Goal: Task Accomplishment & Management: Manage account settings

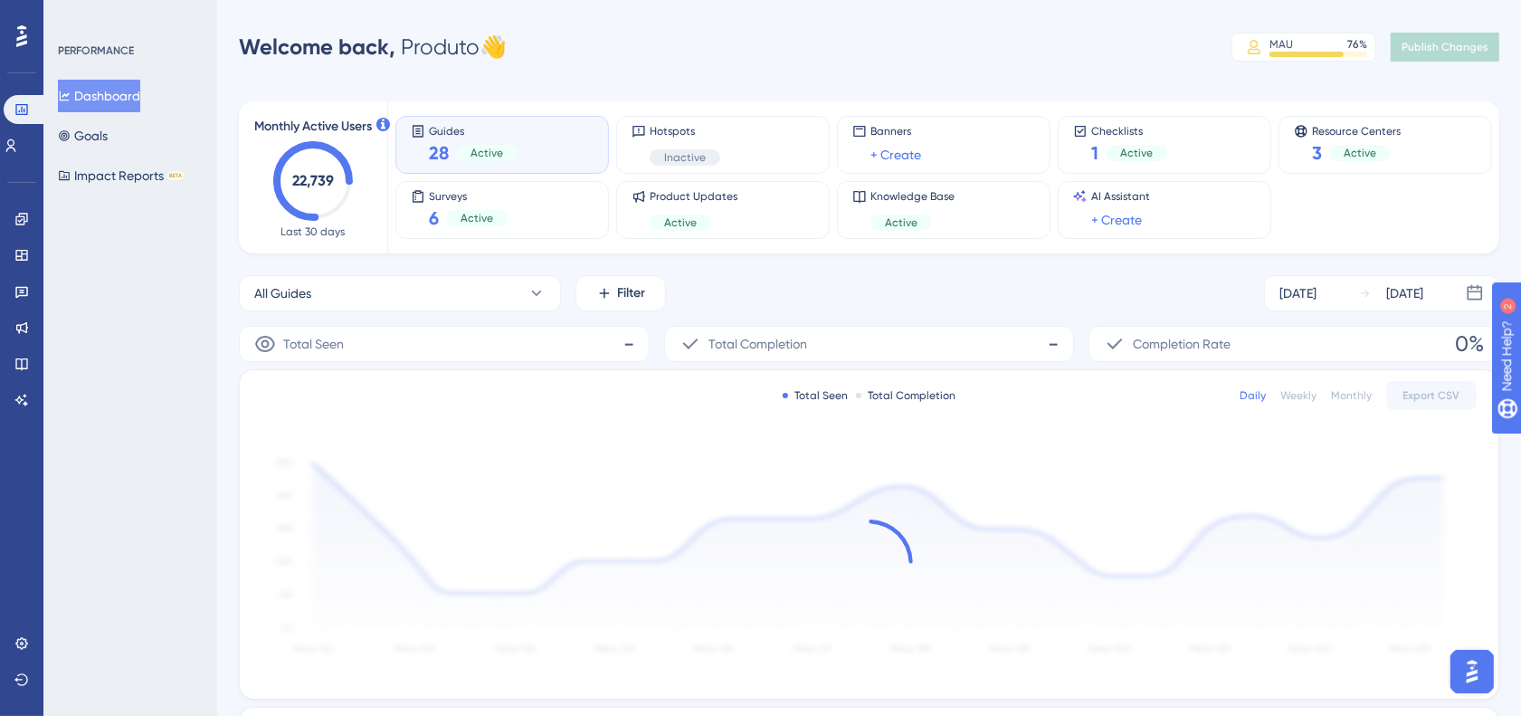
click at [707, 50] on div "Welcome back, Produto 👋 MAU 76 % Click to see add-on and upgrade options Publis…" at bounding box center [869, 47] width 1261 height 36
click at [613, 77] on div "Performance Users Engagement Widgets Feedback Product Updates Knowledge Base AI…" at bounding box center [869, 570] width 1304 height 1082
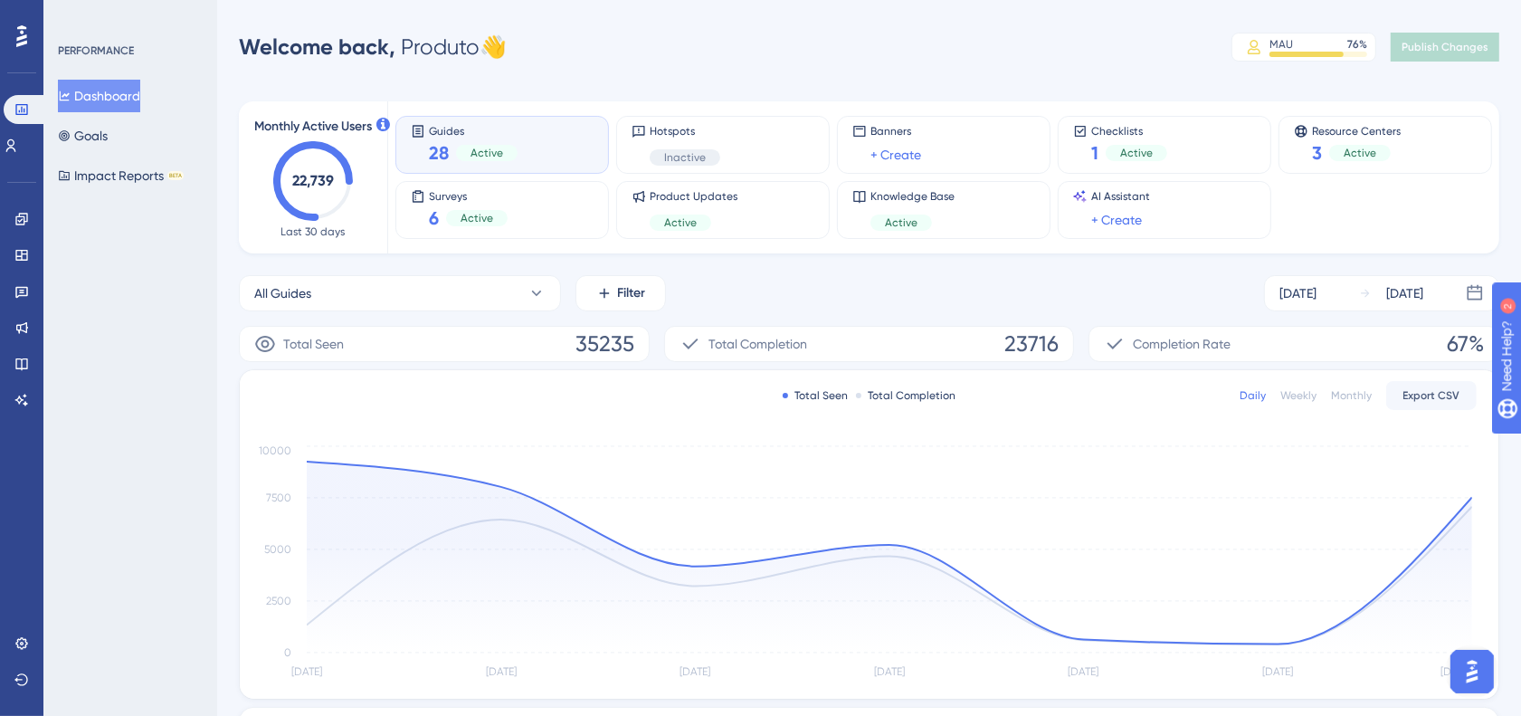
click at [607, 64] on div "Welcome back, Produto 👋 MAU 76 % Click to see add-on and upgrade options Publis…" at bounding box center [869, 47] width 1261 height 36
click at [878, 41] on div "Welcome back, Produto 👋 MAU 76 % Click to see add-on and upgrade options Publis…" at bounding box center [869, 47] width 1261 height 36
drag, startPoint x: 978, startPoint y: 36, endPoint x: 971, endPoint y: 43, distance: 10.2
click at [976, 36] on div "Welcome back, Produto 👋 MAU 76 % Click to see add-on and upgrade options Publis…" at bounding box center [869, 47] width 1261 height 36
click at [796, 34] on div "Welcome back, Produto 👋 MAU 76 % Click to see add-on and upgrade options Publis…" at bounding box center [869, 47] width 1261 height 36
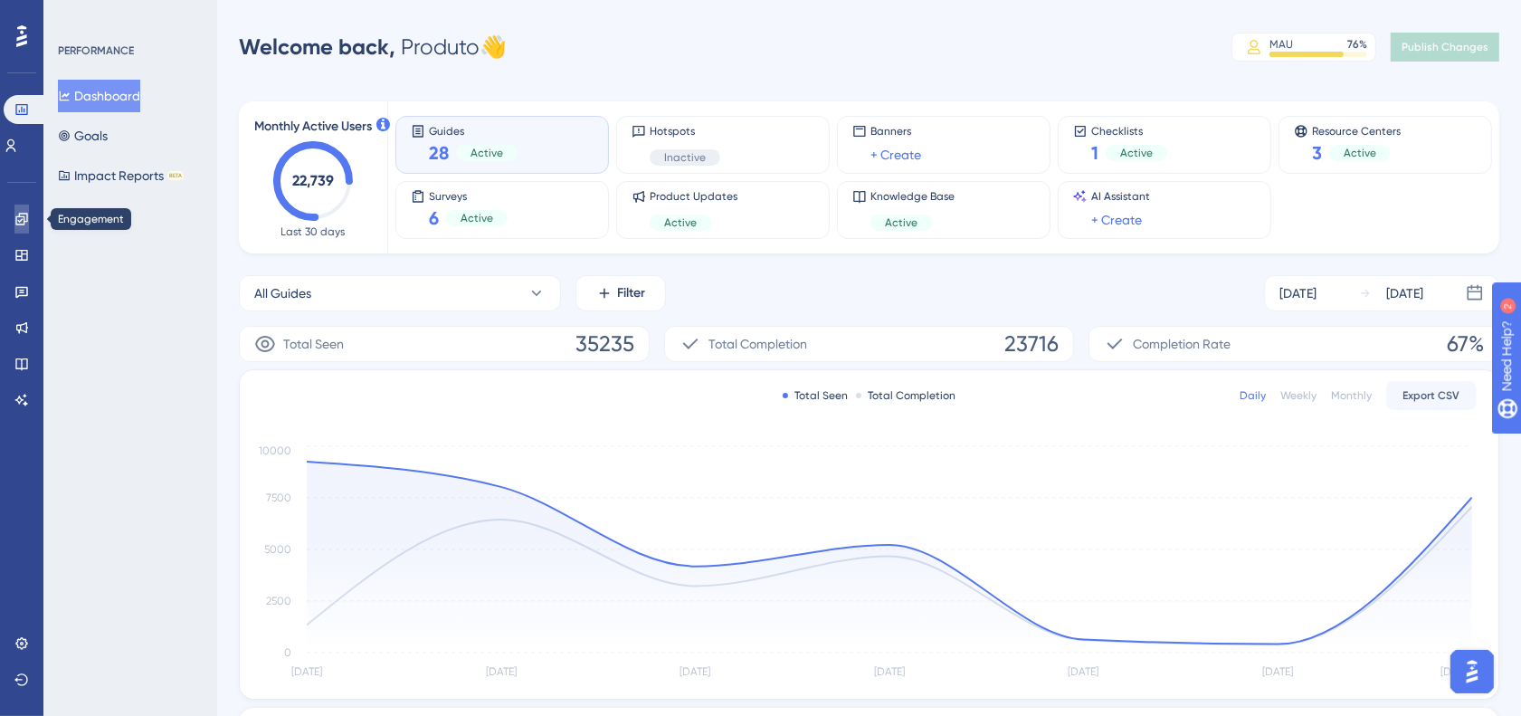
click at [20, 219] on icon at bounding box center [21, 219] width 14 height 14
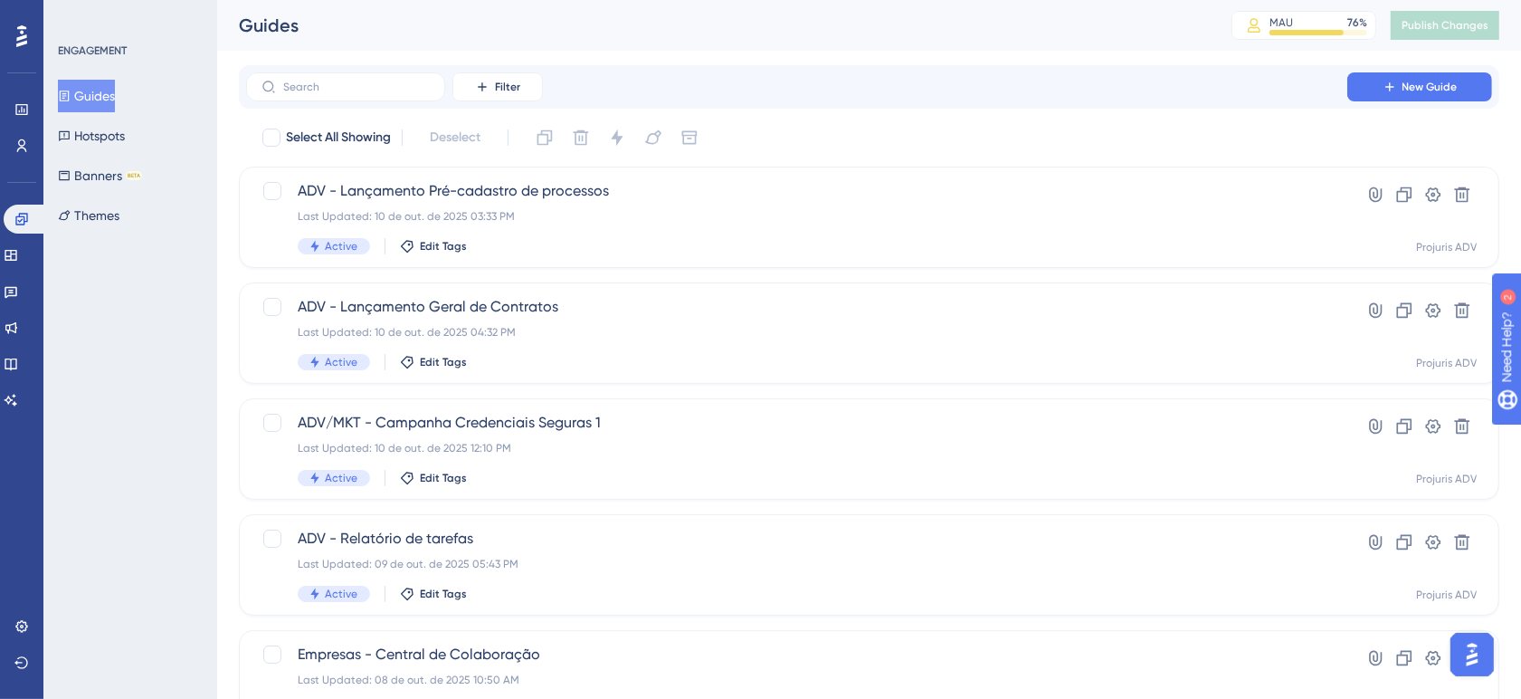
click at [928, 115] on div "Filter New Guide Select All Showing Deselect ADV - Lançamento Pré-cadastro de p…" at bounding box center [869, 705] width 1261 height 1281
click at [824, 344] on div "ADV - Lançamento Geral de Contratos Last Updated: 10 de out. de 2025 04:32 PM A…" at bounding box center [797, 333] width 998 height 74
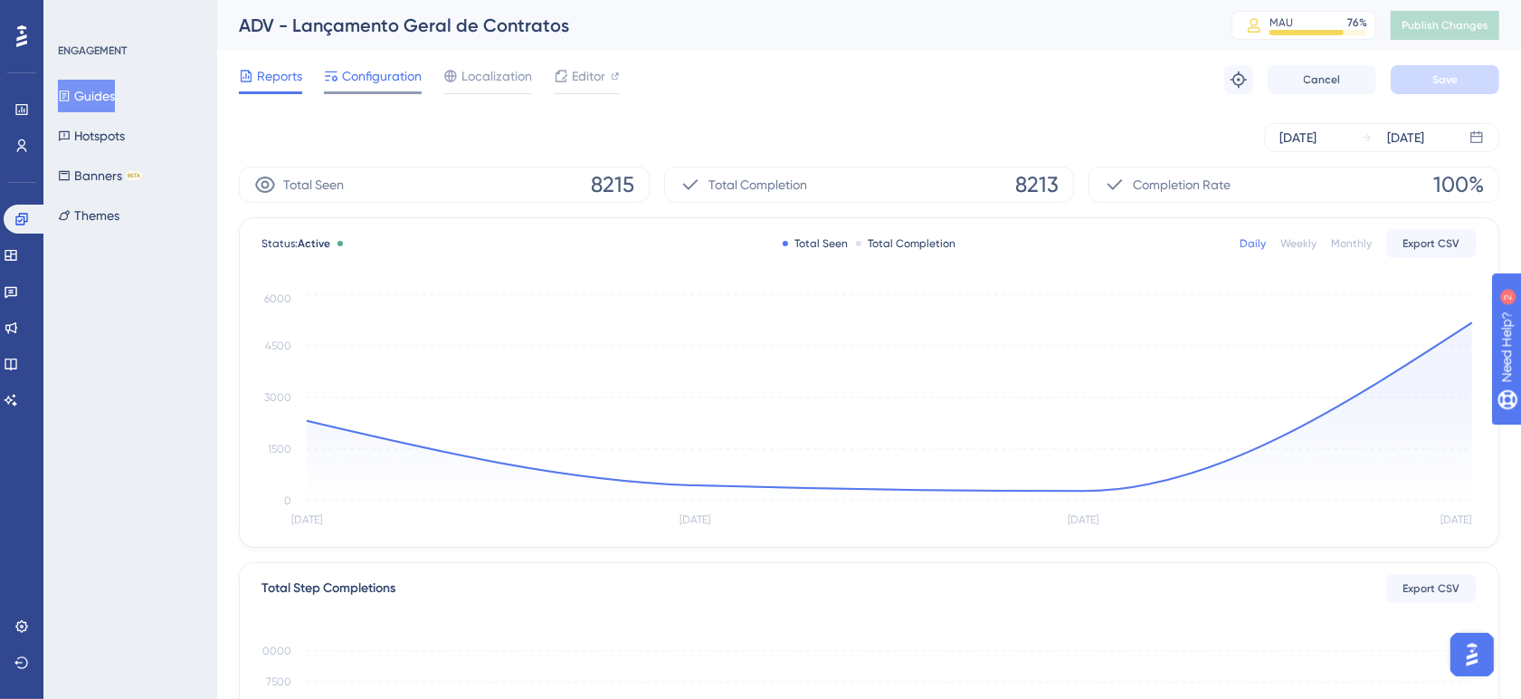
click at [345, 86] on span "Configuration" at bounding box center [382, 76] width 80 height 22
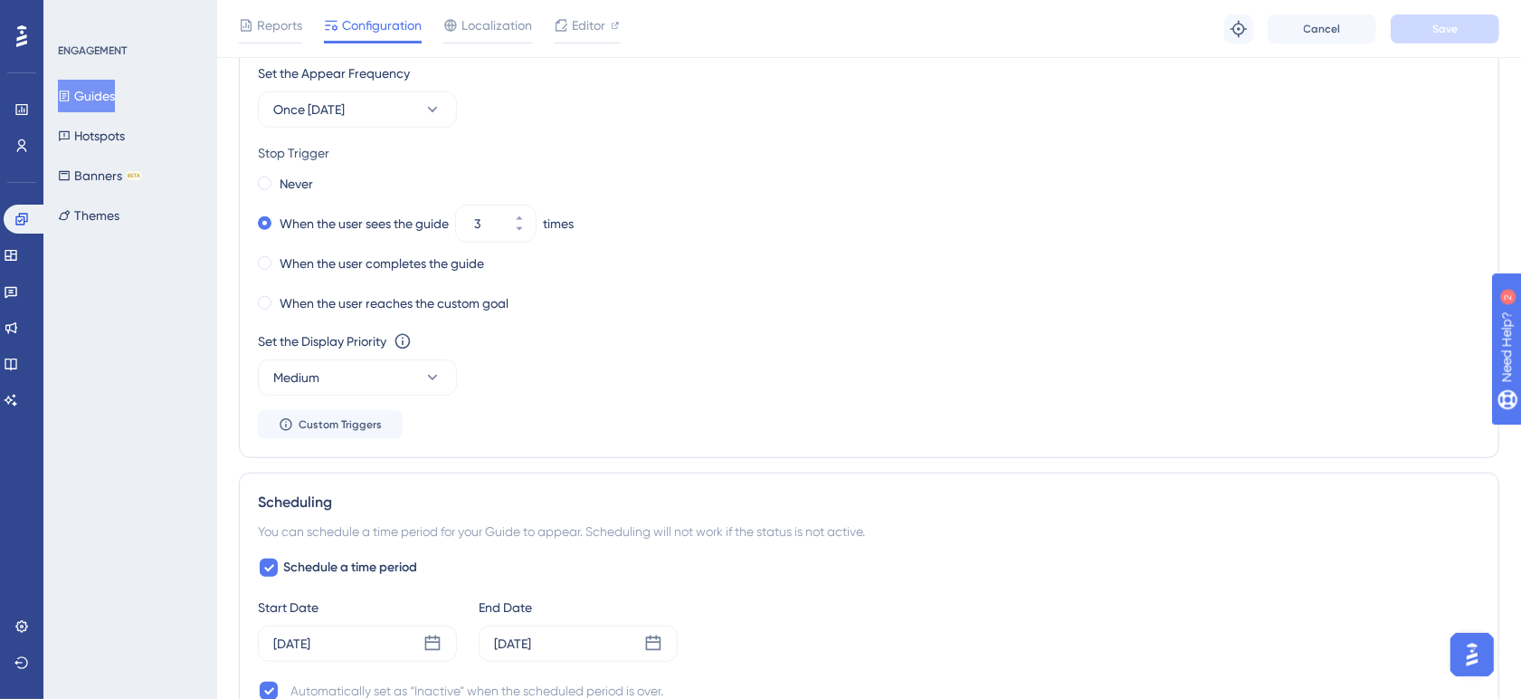
scroll to position [980, 0]
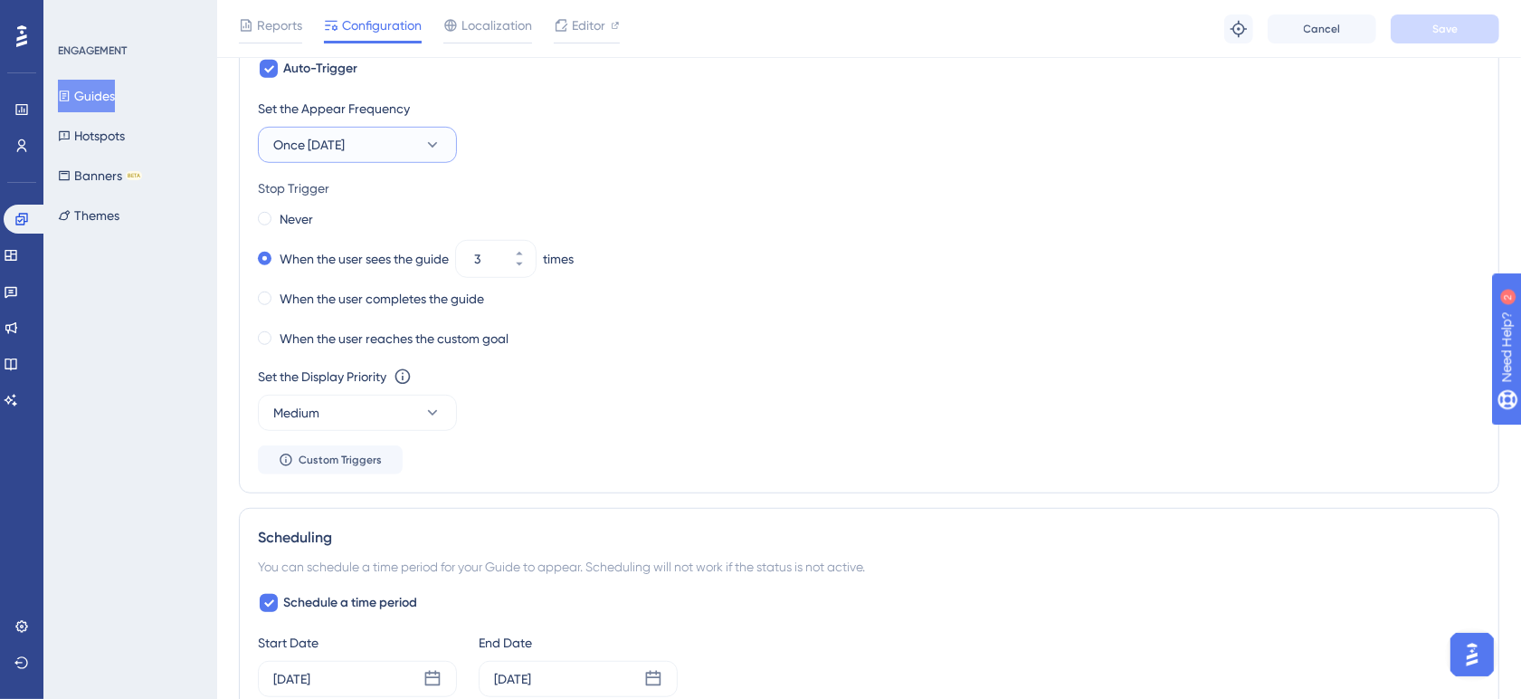
click at [440, 142] on icon at bounding box center [433, 145] width 18 height 18
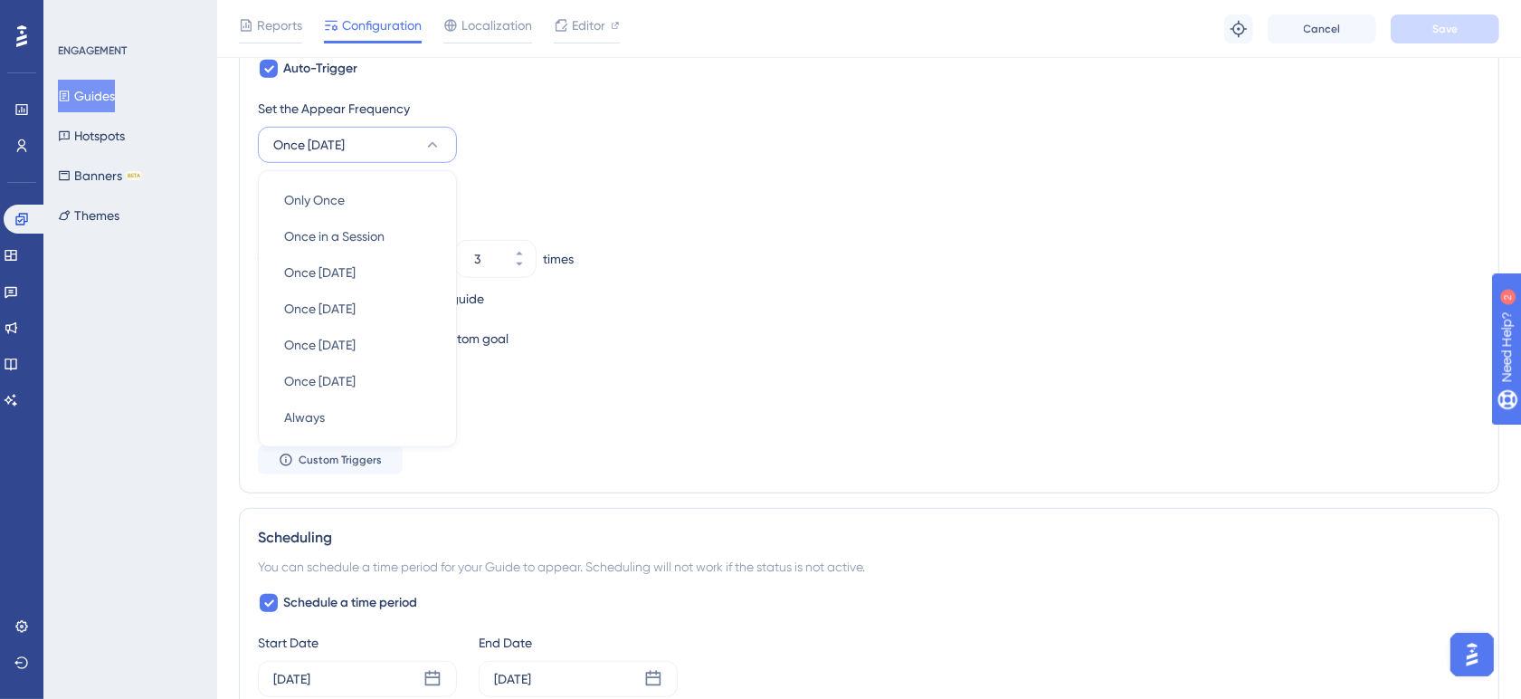
scroll to position [939, 0]
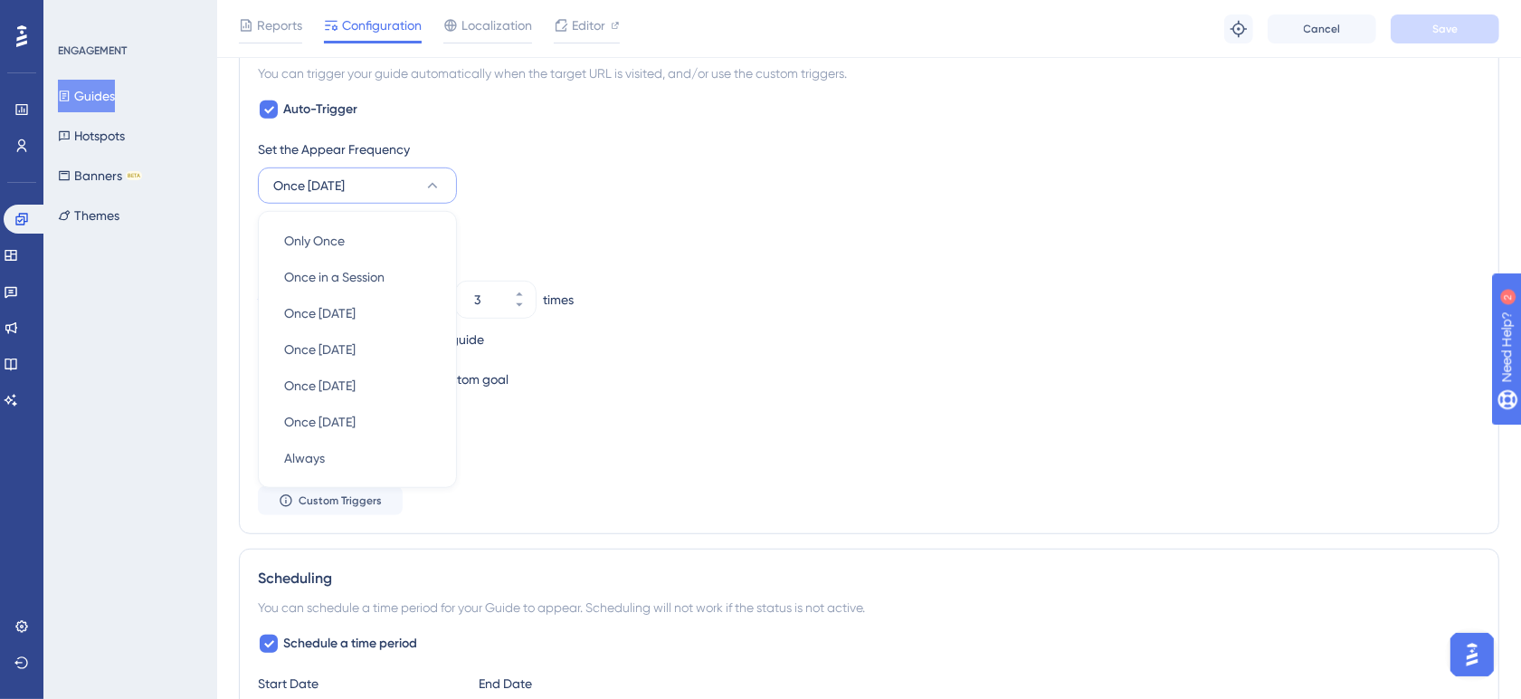
click at [811, 214] on div "Set the Appear Frequency Once [DATE] Only Once Only Once Once in a Session Once…" at bounding box center [869, 326] width 1223 height 376
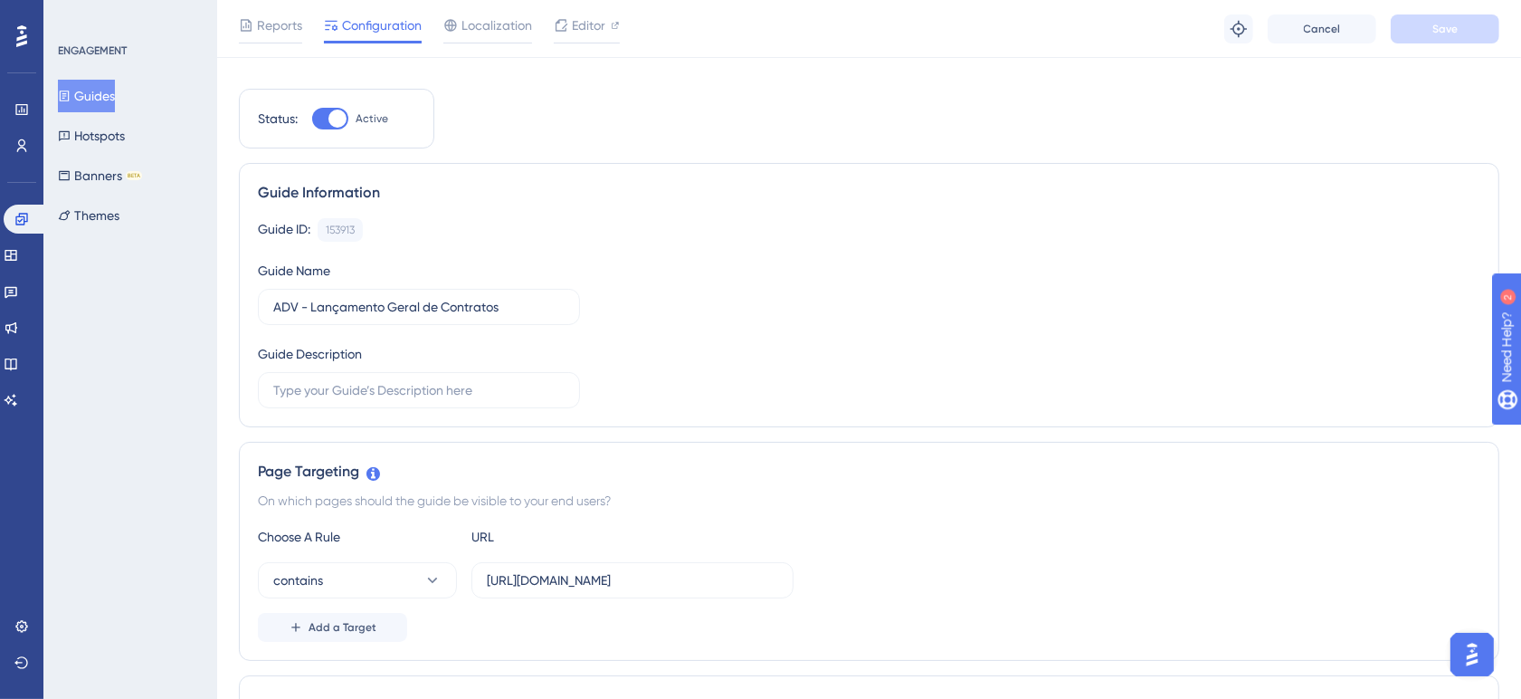
scroll to position [0, 0]
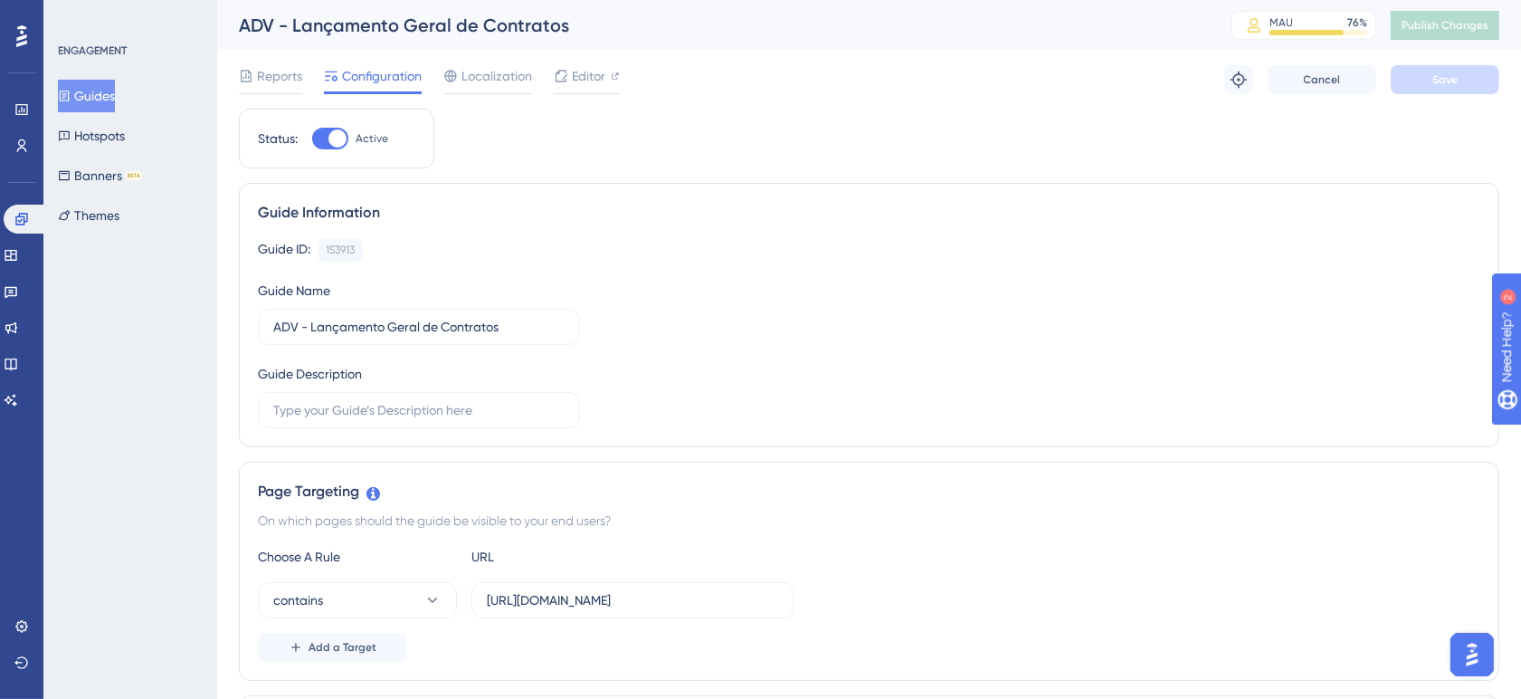
click at [730, 251] on div "Guide ID: 153913 Copy" at bounding box center [869, 250] width 1223 height 24
click at [268, 78] on span "Reports" at bounding box center [279, 76] width 45 height 22
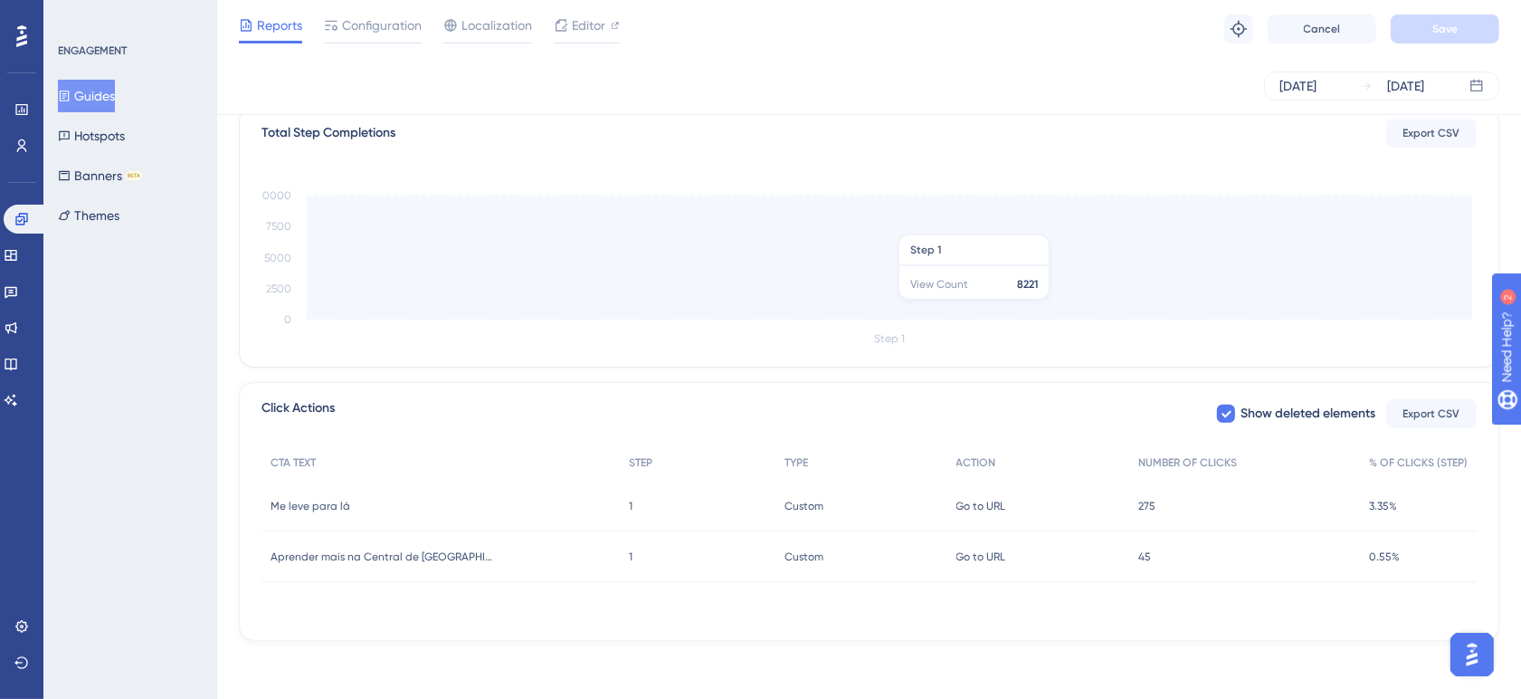
scroll to position [448, 0]
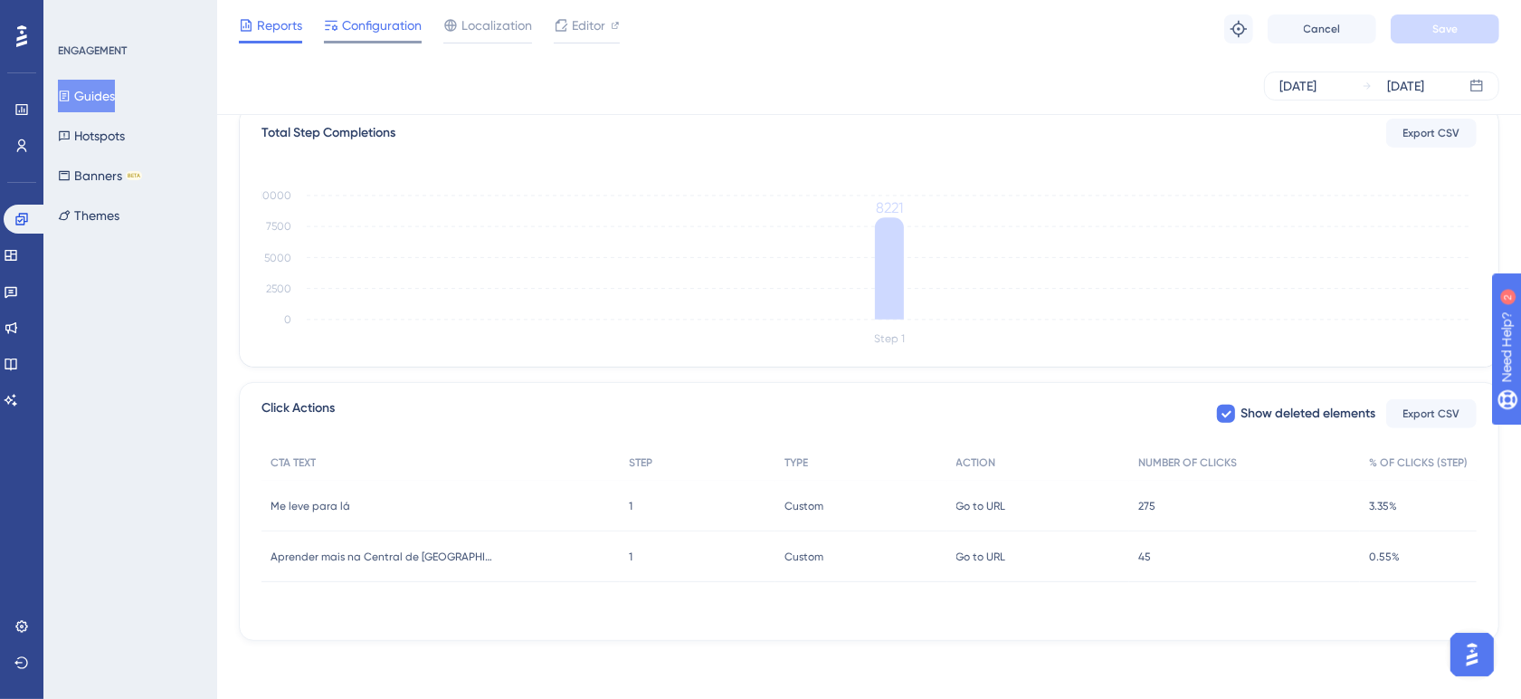
click at [399, 30] on span "Configuration" at bounding box center [382, 25] width 80 height 22
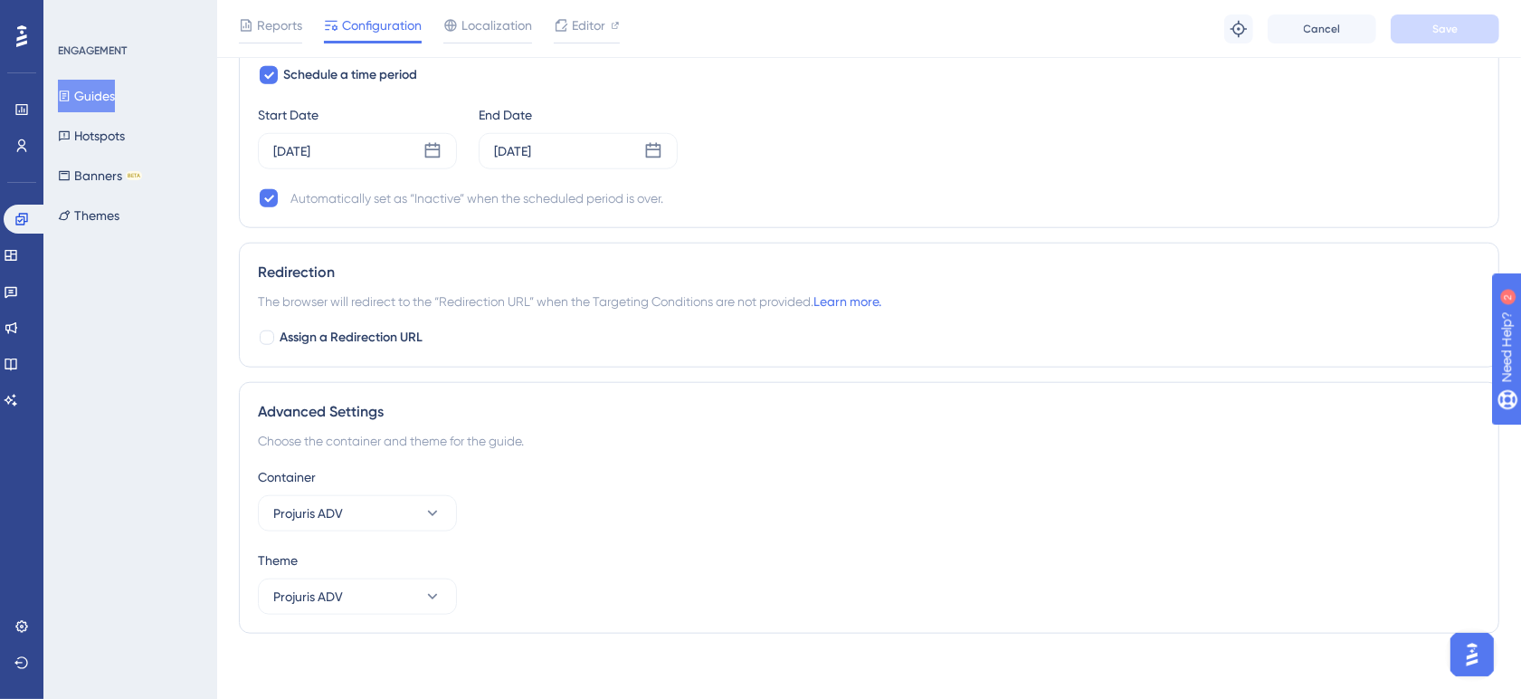
scroll to position [1519, 0]
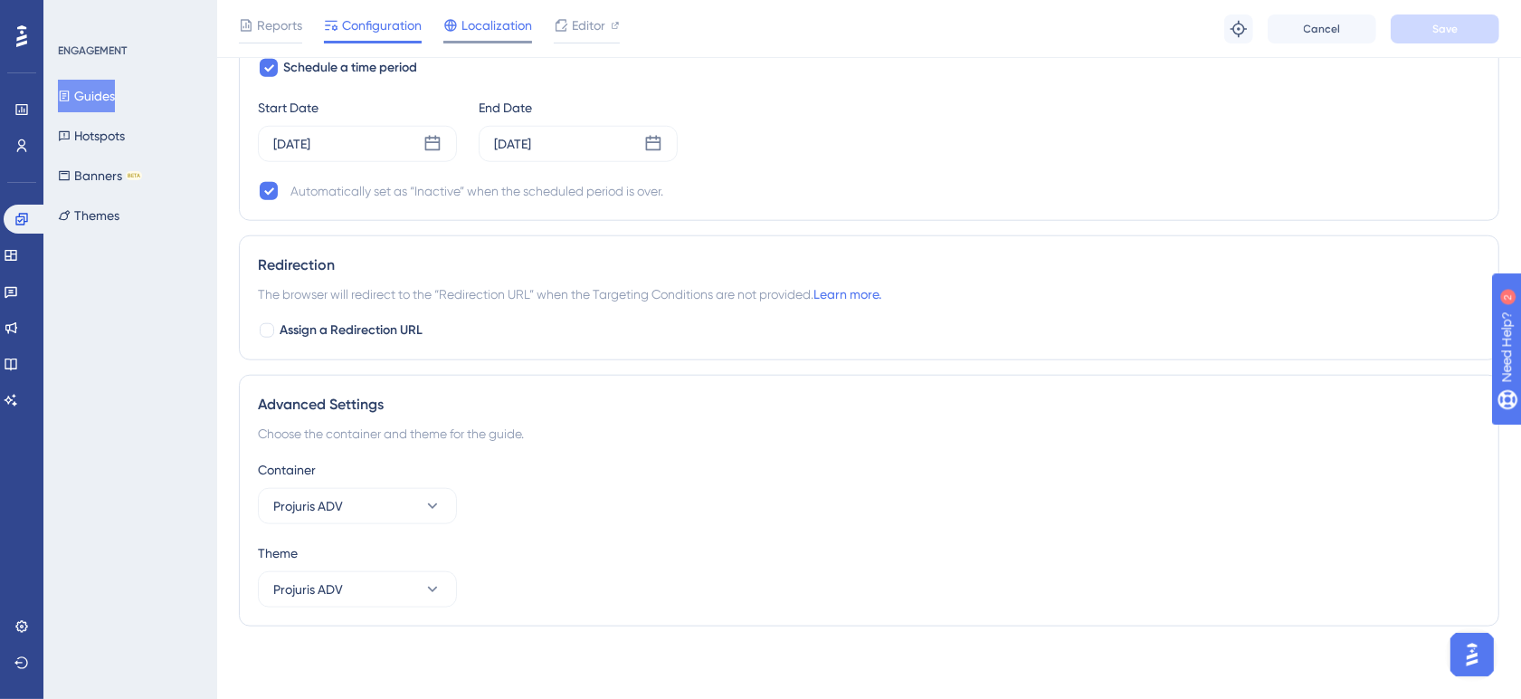
click at [487, 18] on span "Localization" at bounding box center [497, 25] width 71 height 22
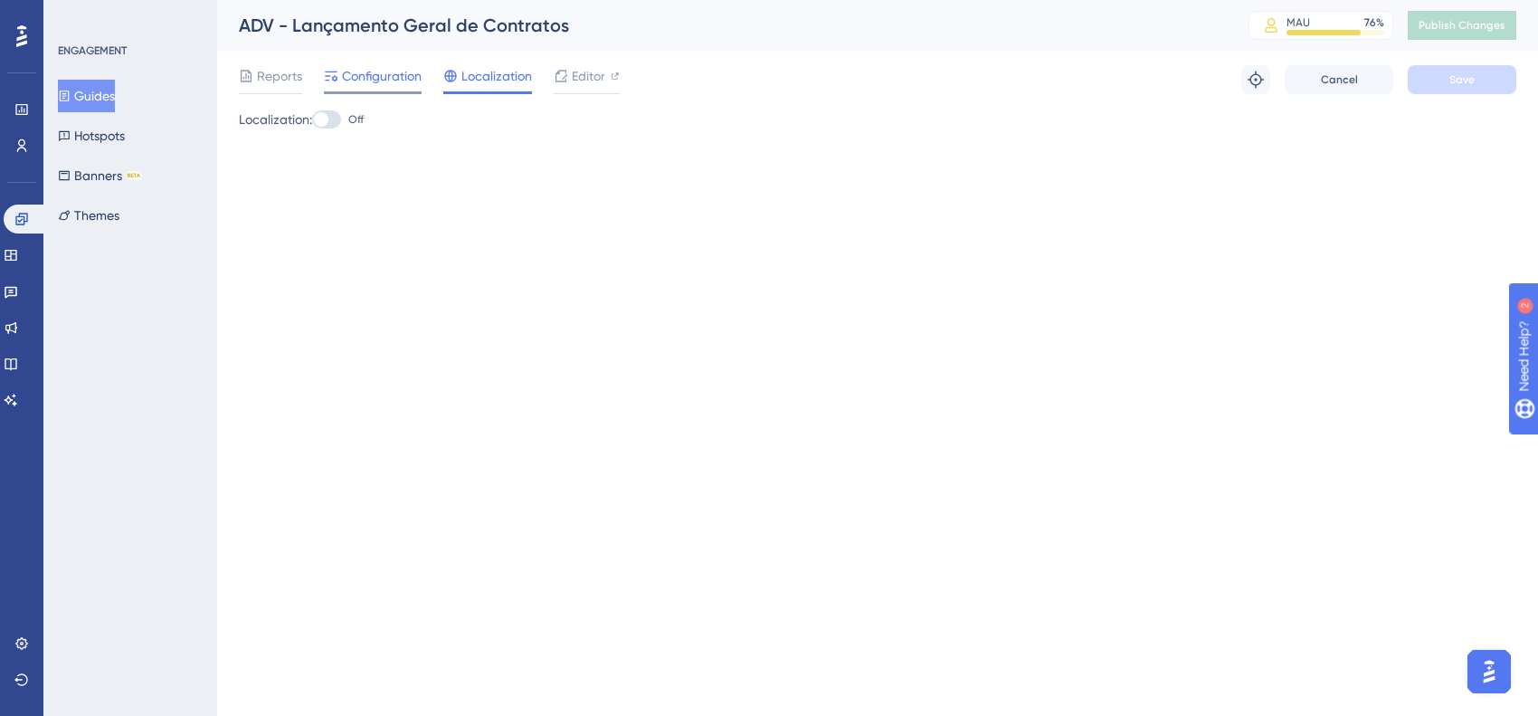
click at [367, 88] on div "Configuration" at bounding box center [373, 79] width 98 height 29
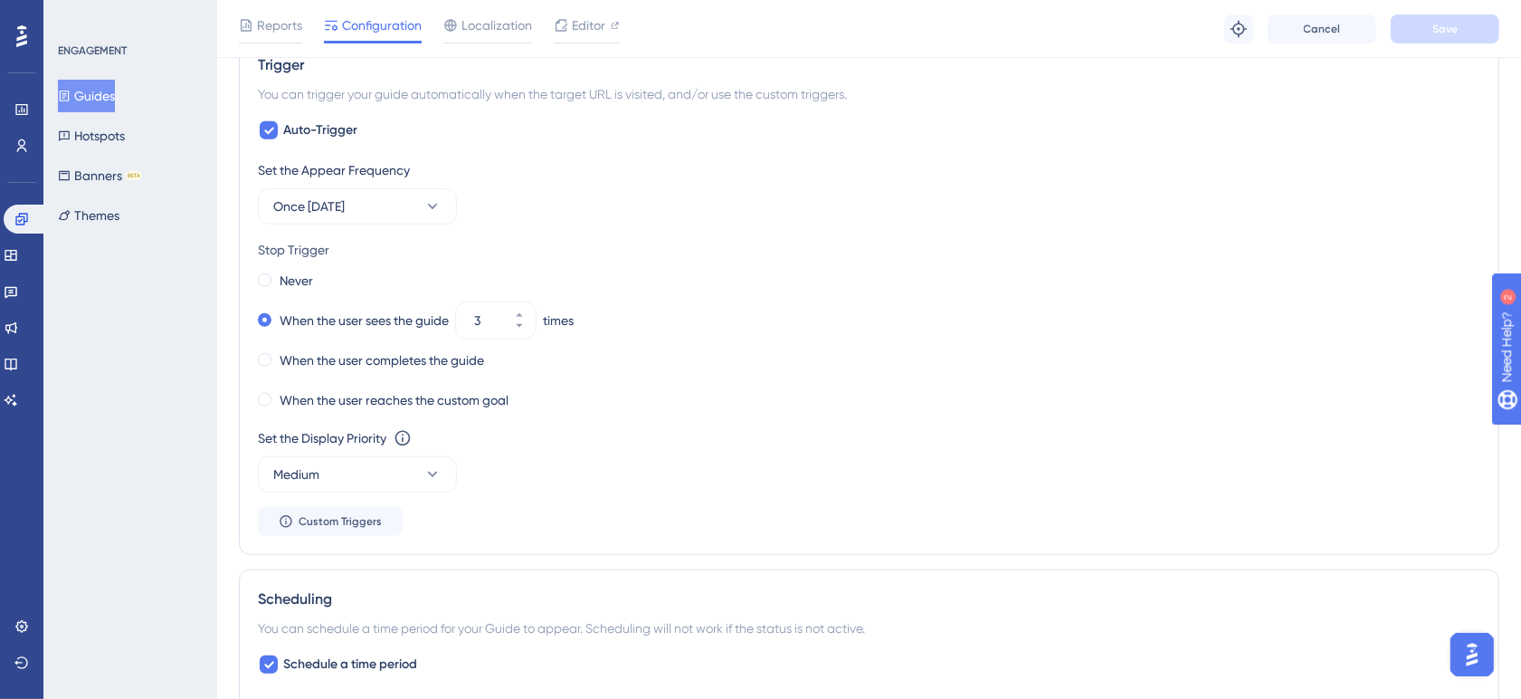
scroll to position [905, 0]
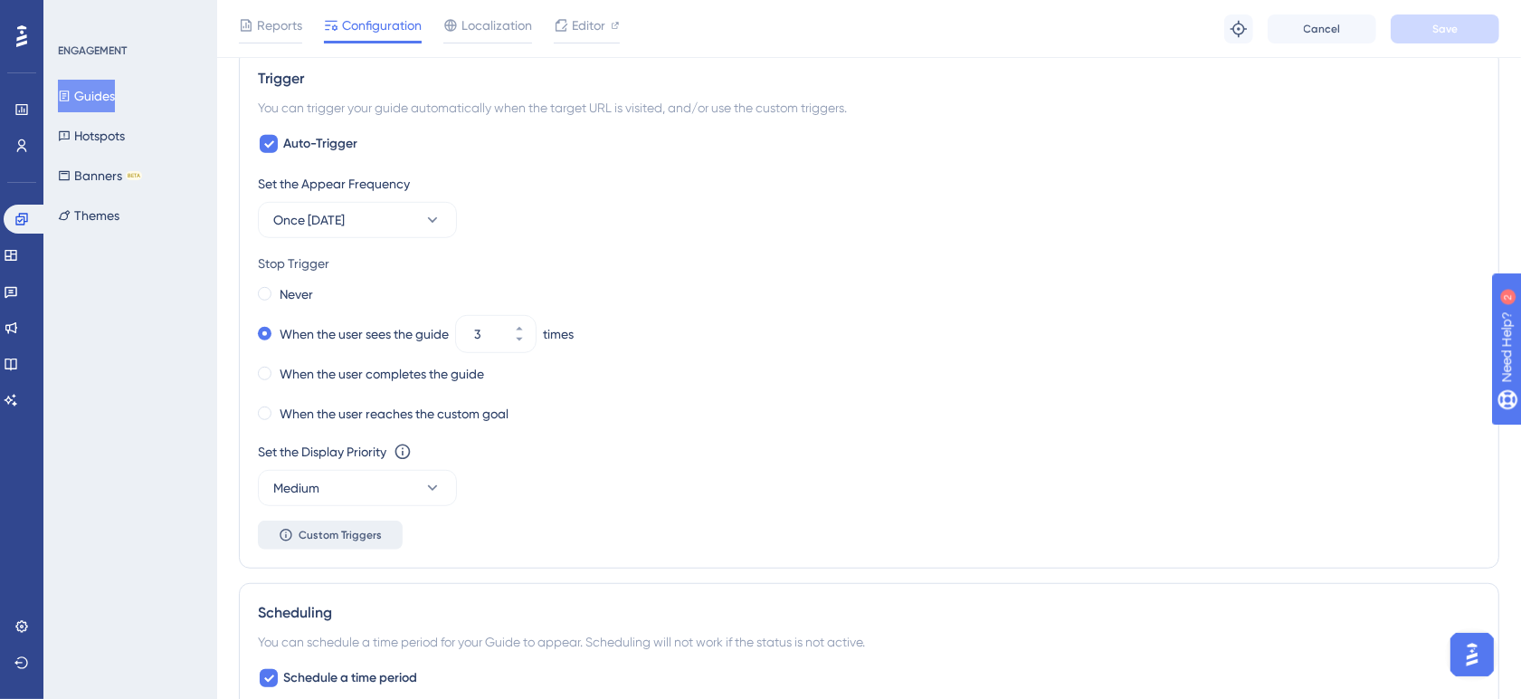
click at [367, 532] on span "Custom Triggers" at bounding box center [340, 535] width 83 height 14
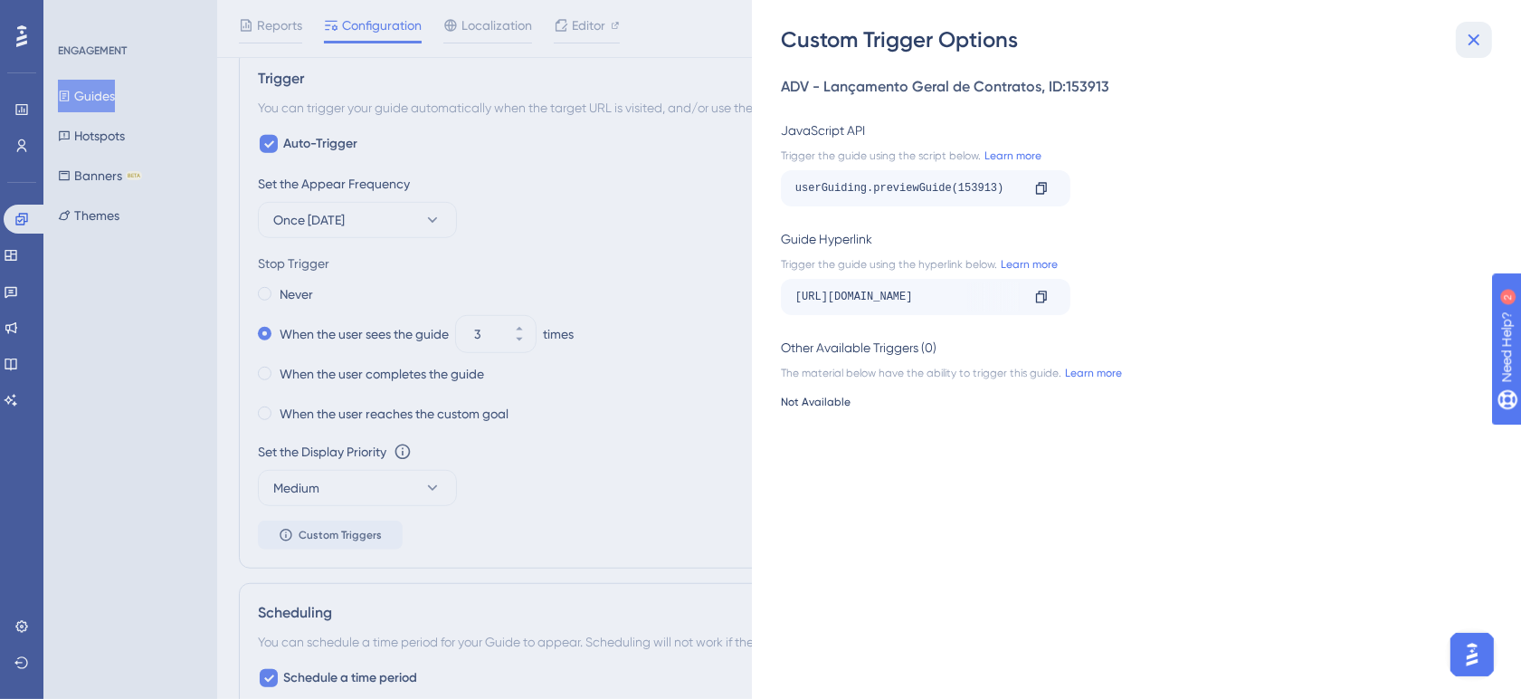
click at [1468, 43] on icon at bounding box center [1474, 40] width 22 height 22
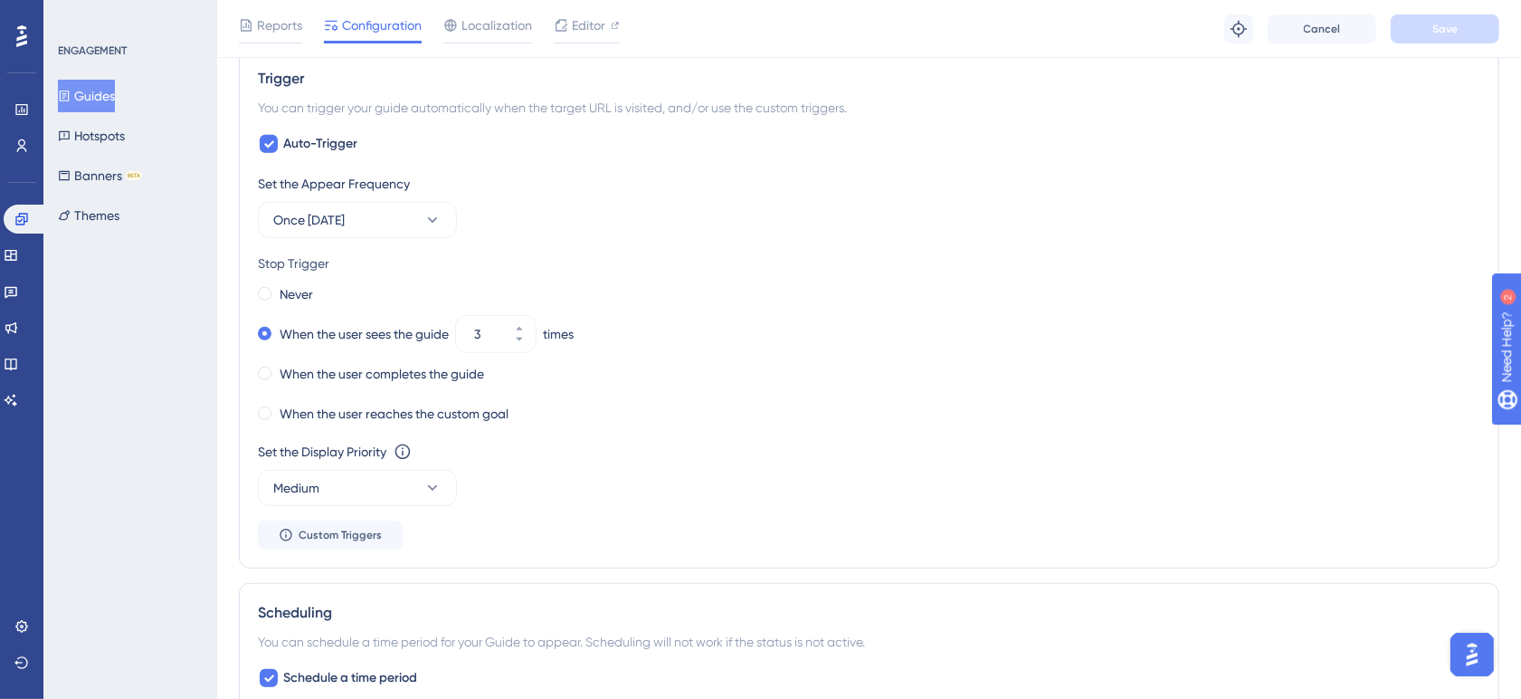
click at [694, 279] on div "Stop Trigger Never When the user sees the guide 3 times When the user completes…" at bounding box center [869, 339] width 1223 height 174
click at [819, 416] on div "When the user reaches the custom goal" at bounding box center [869, 413] width 1223 height 25
click at [812, 430] on div "Set the Appear Frequency Once [DATE] Stop Trigger Never When the user sees the …" at bounding box center [869, 361] width 1223 height 376
click at [794, 439] on div "Set the Appear Frequency Once [DATE] Stop Trigger Never When the user sees the …" at bounding box center [869, 361] width 1223 height 376
click at [491, 462] on div "Set the Display Priority This option will set the display priority between auto…" at bounding box center [869, 452] width 1223 height 22
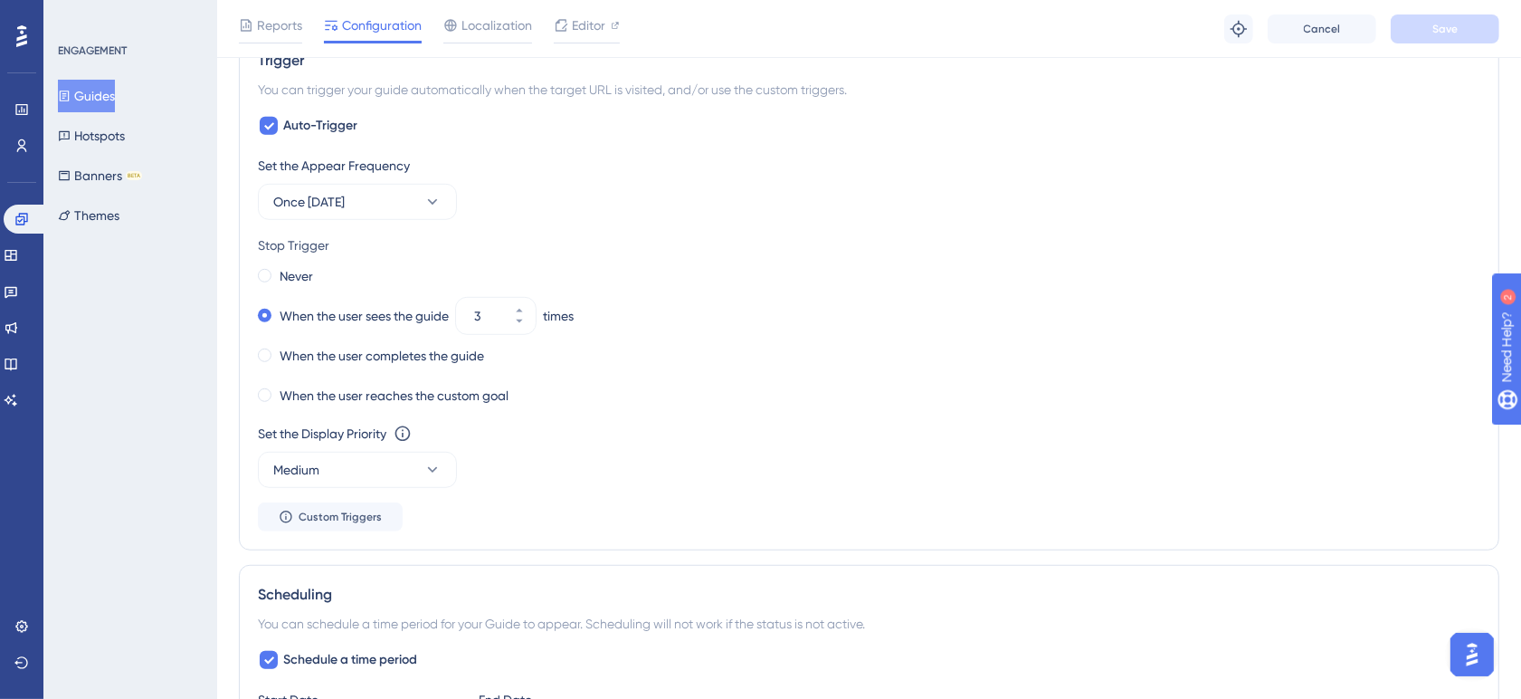
scroll to position [916, 0]
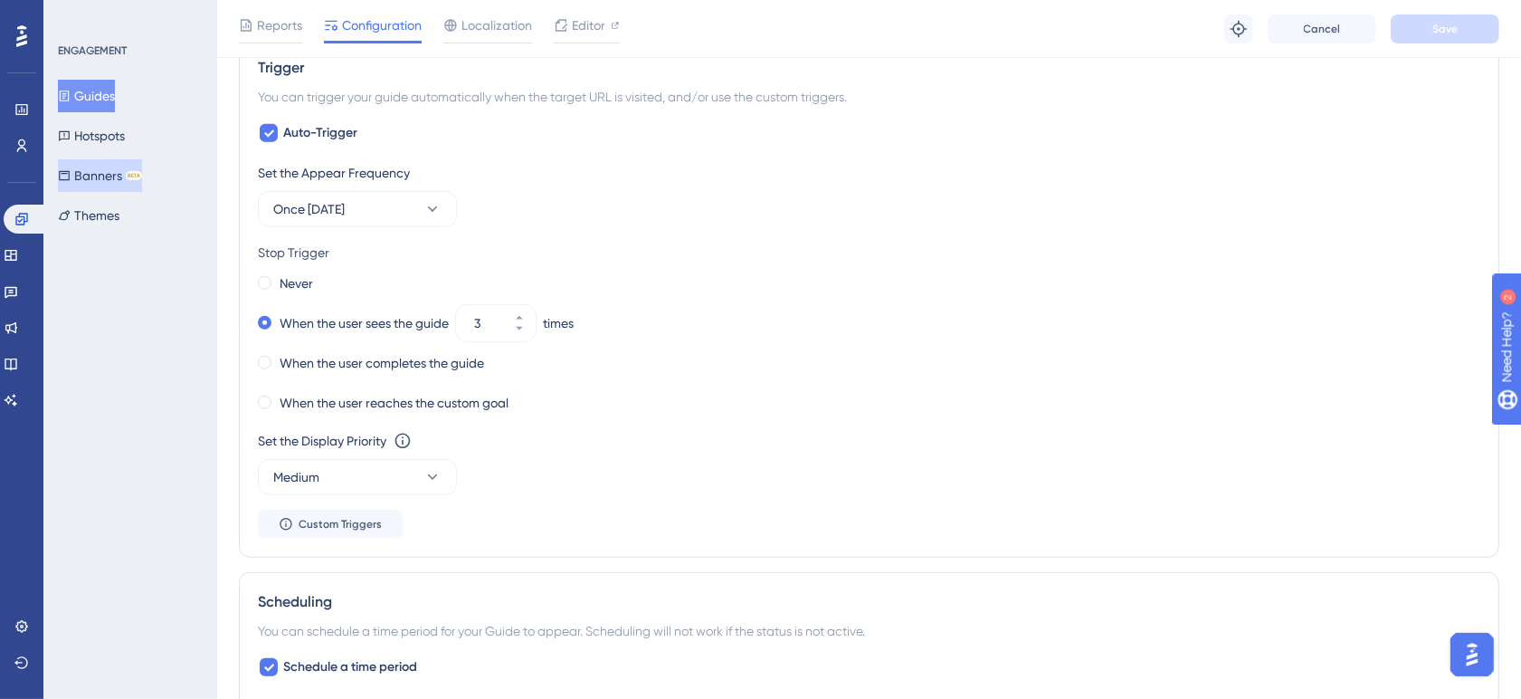
click at [125, 172] on button "Banners BETA" at bounding box center [100, 175] width 84 height 33
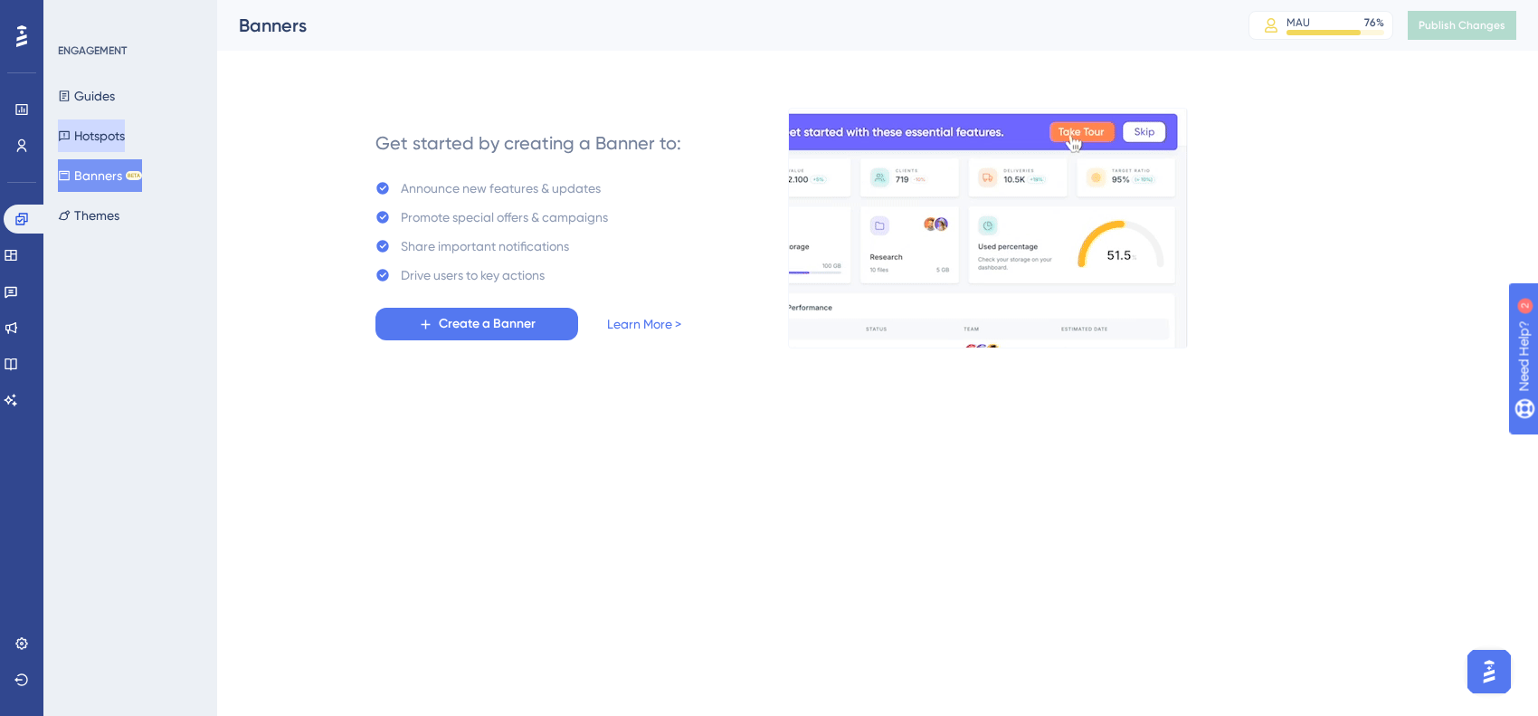
click at [125, 127] on button "Hotspots" at bounding box center [91, 135] width 67 height 33
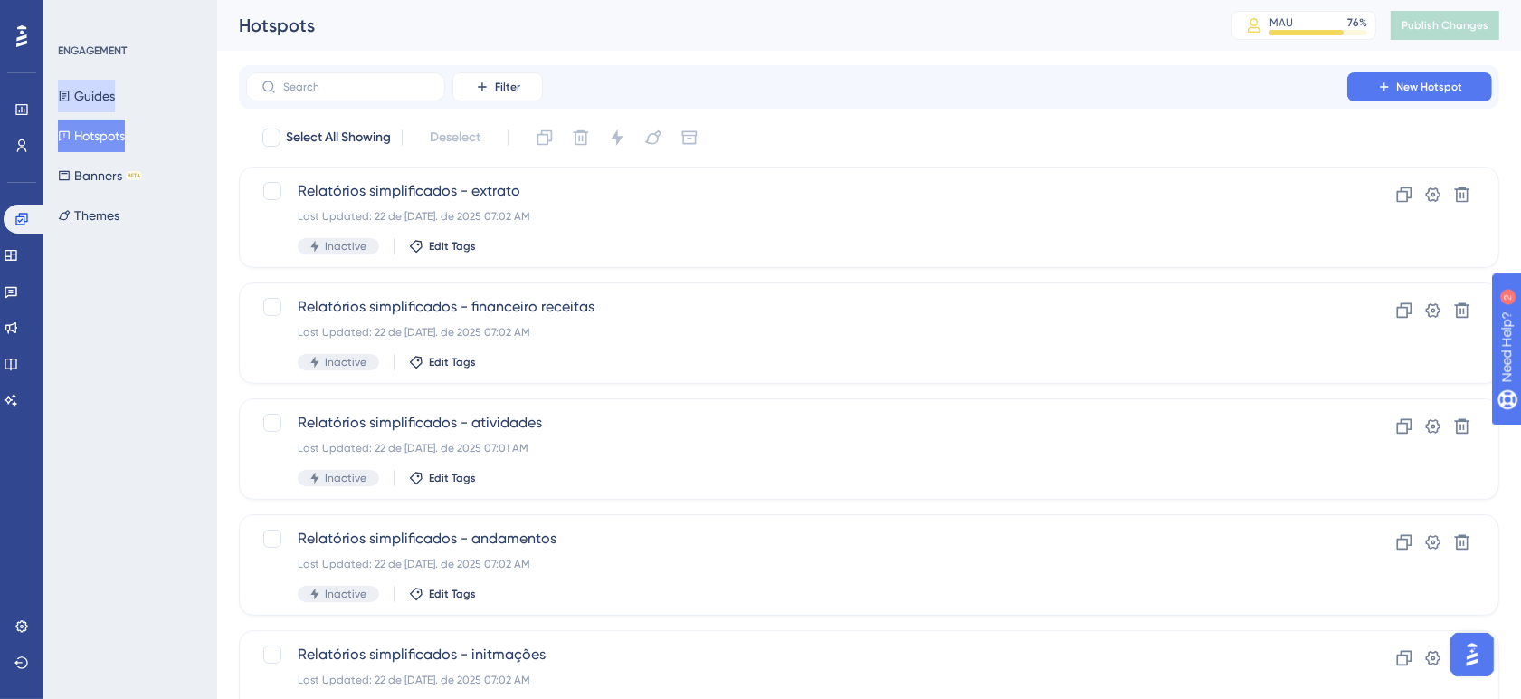
click at [105, 98] on button "Guides" at bounding box center [86, 96] width 57 height 33
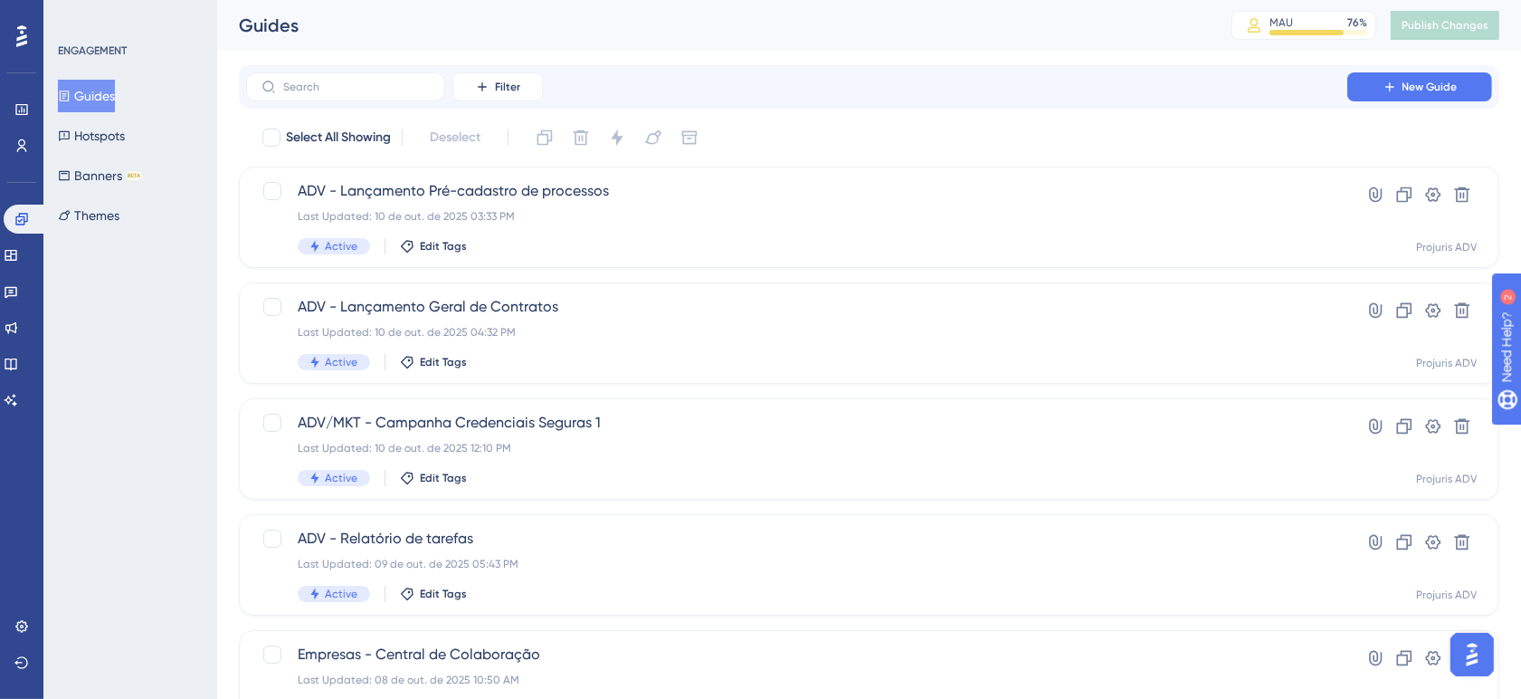
click at [1168, 107] on div "Filter New Guide" at bounding box center [869, 86] width 1261 height 43
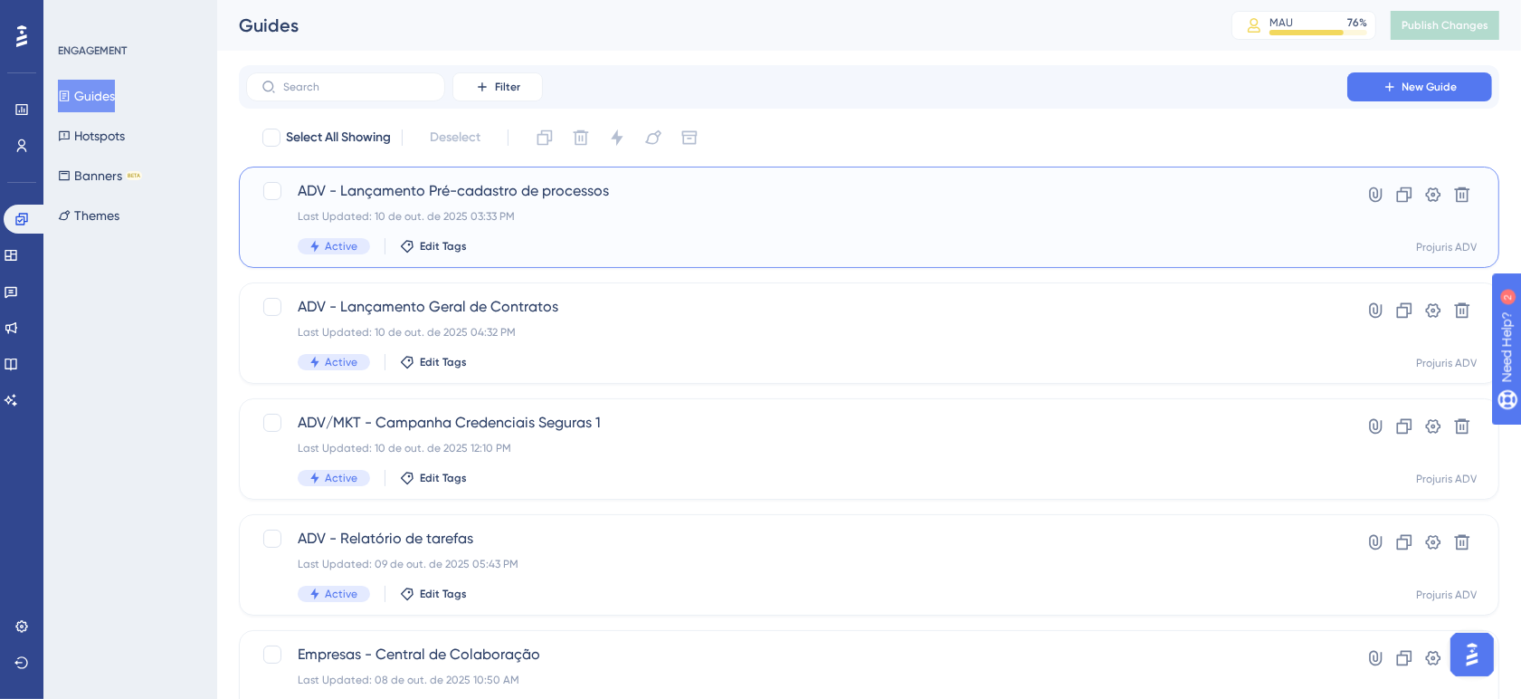
click at [805, 188] on span "ADV - Lançamento Pré-cadastro de processos" at bounding box center [797, 191] width 998 height 22
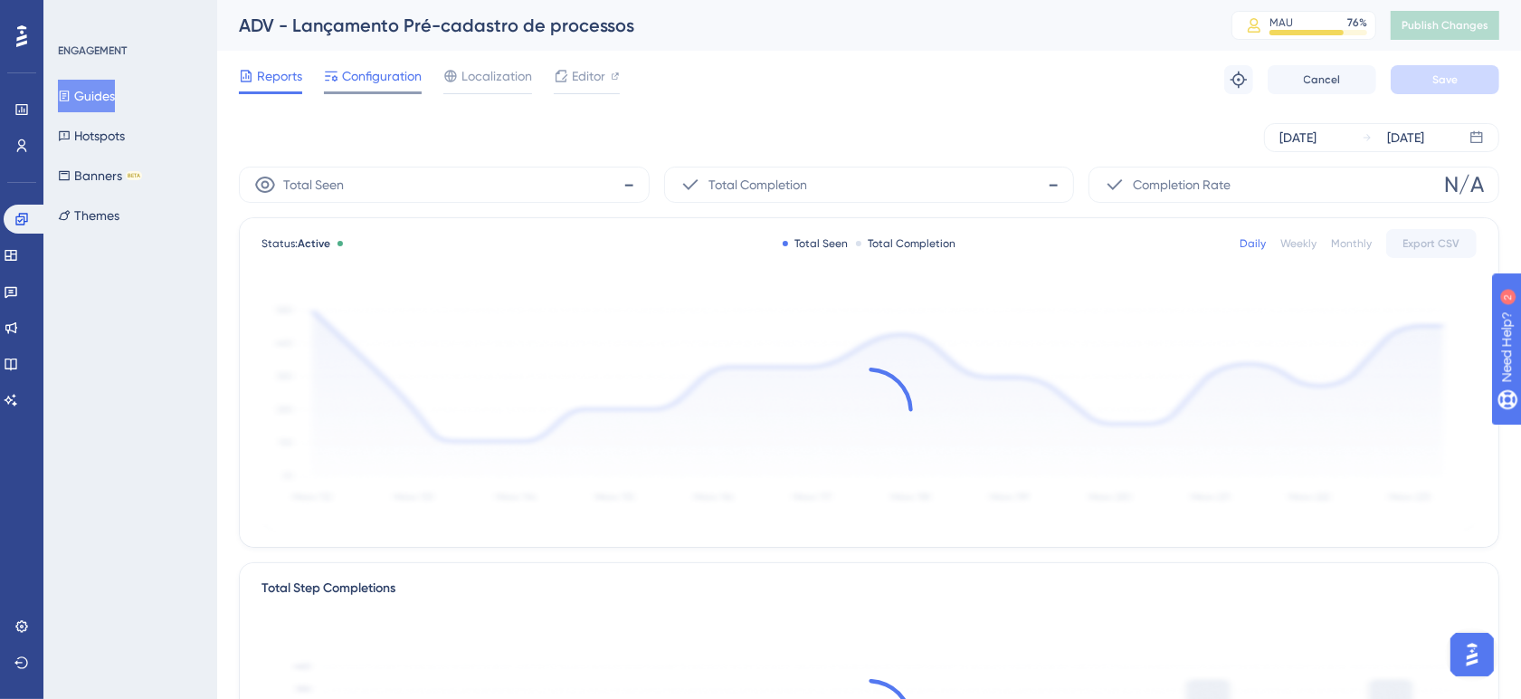
click at [389, 86] on span "Configuration" at bounding box center [382, 76] width 80 height 22
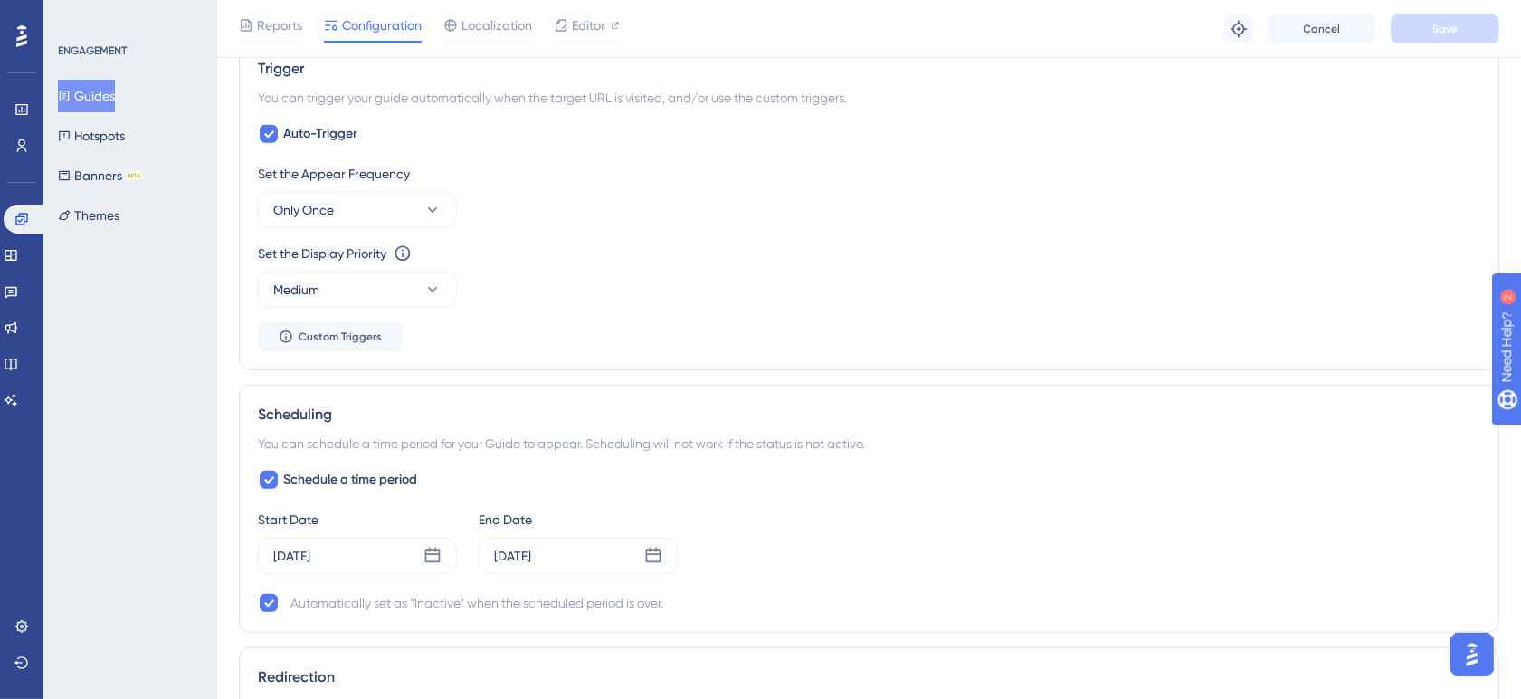
scroll to position [1055, 0]
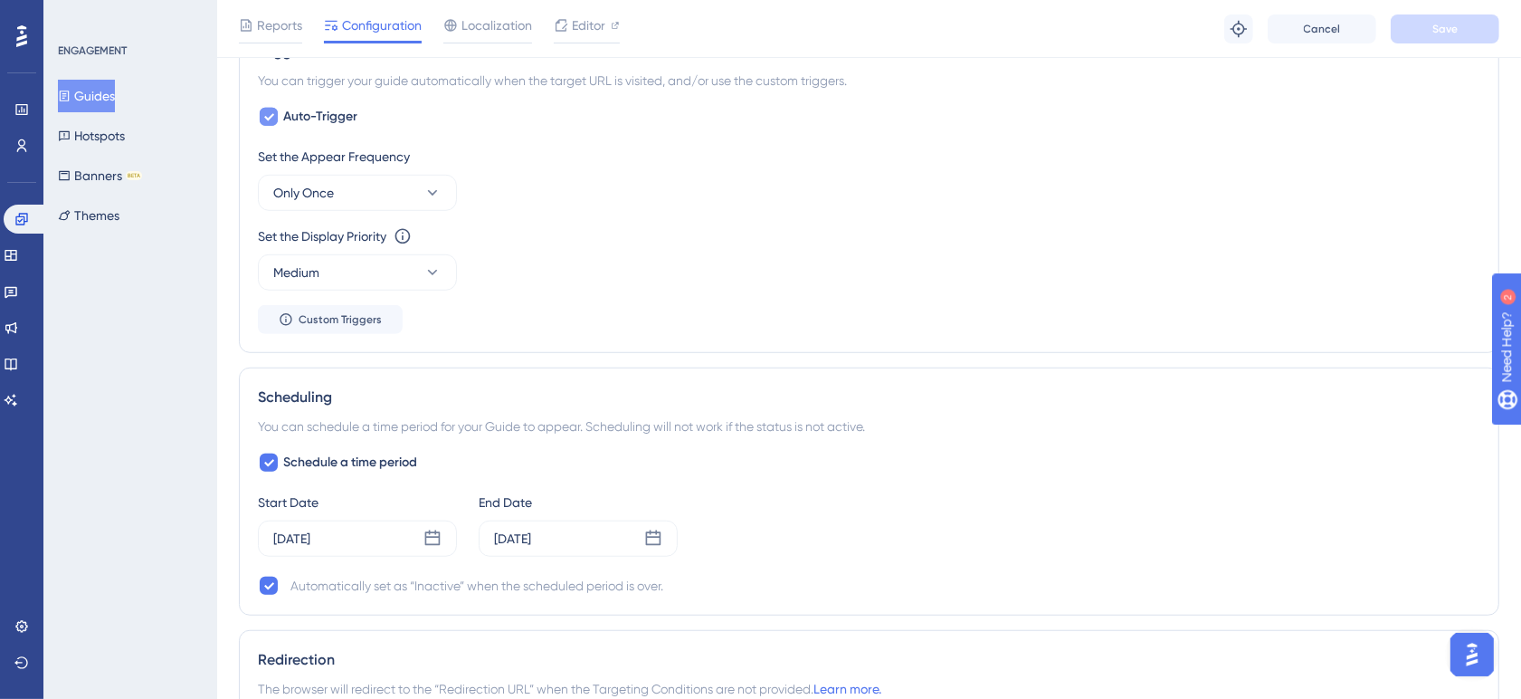
click at [271, 115] on icon at bounding box center [268, 116] width 11 height 14
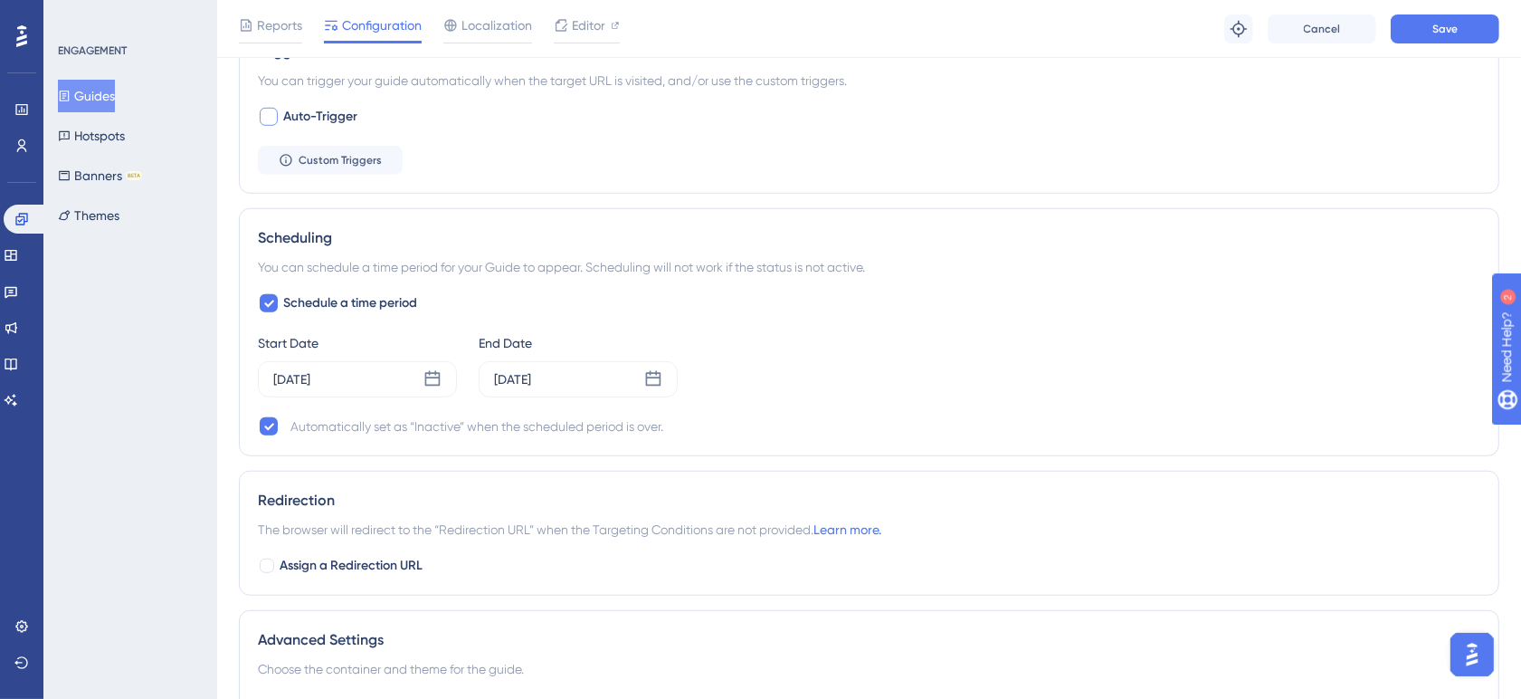
click at [271, 116] on div at bounding box center [269, 117] width 18 height 18
checkbox input "true"
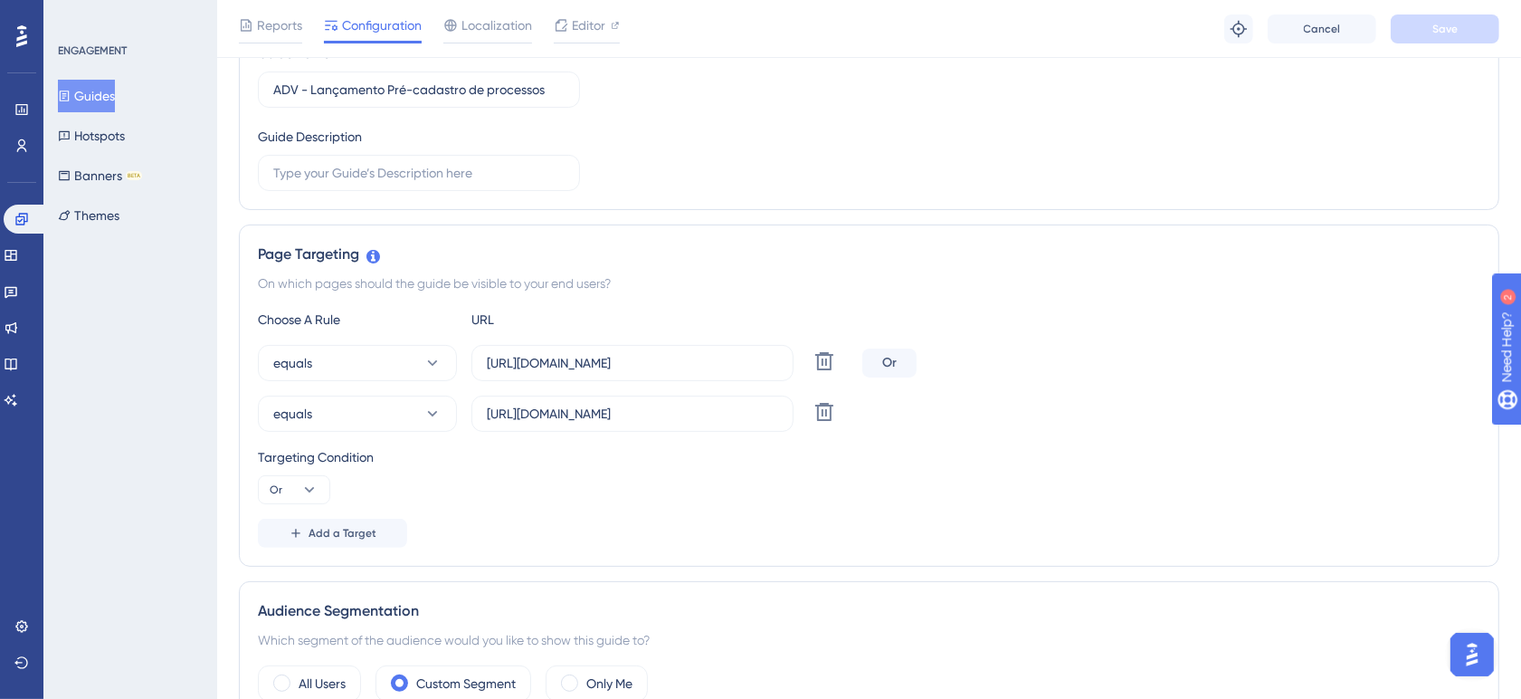
scroll to position [0, 0]
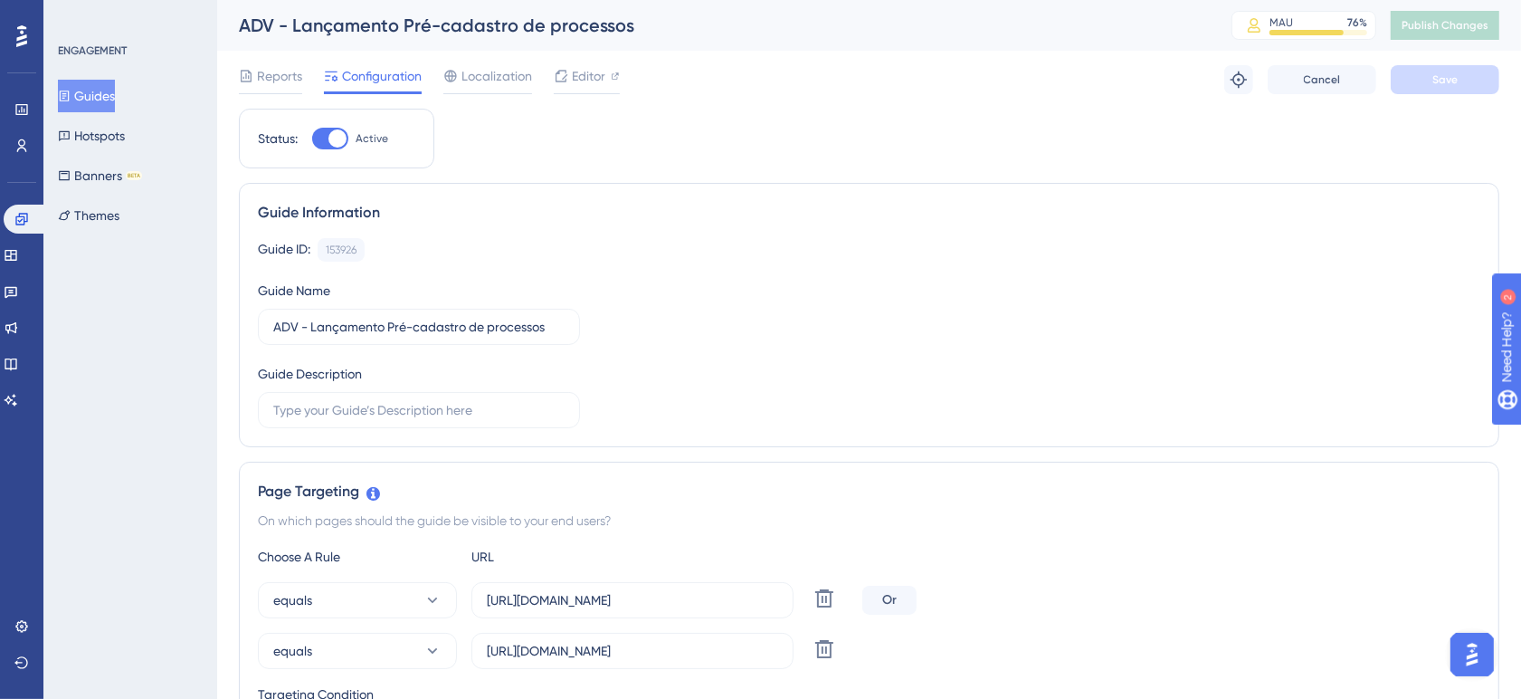
click at [779, 274] on div "Guide ID: 153926 Copy Guide Name ADV - Lançamento Pré-cadastro de processos Gui…" at bounding box center [869, 333] width 1223 height 190
click at [29, 140] on link at bounding box center [21, 145] width 14 height 29
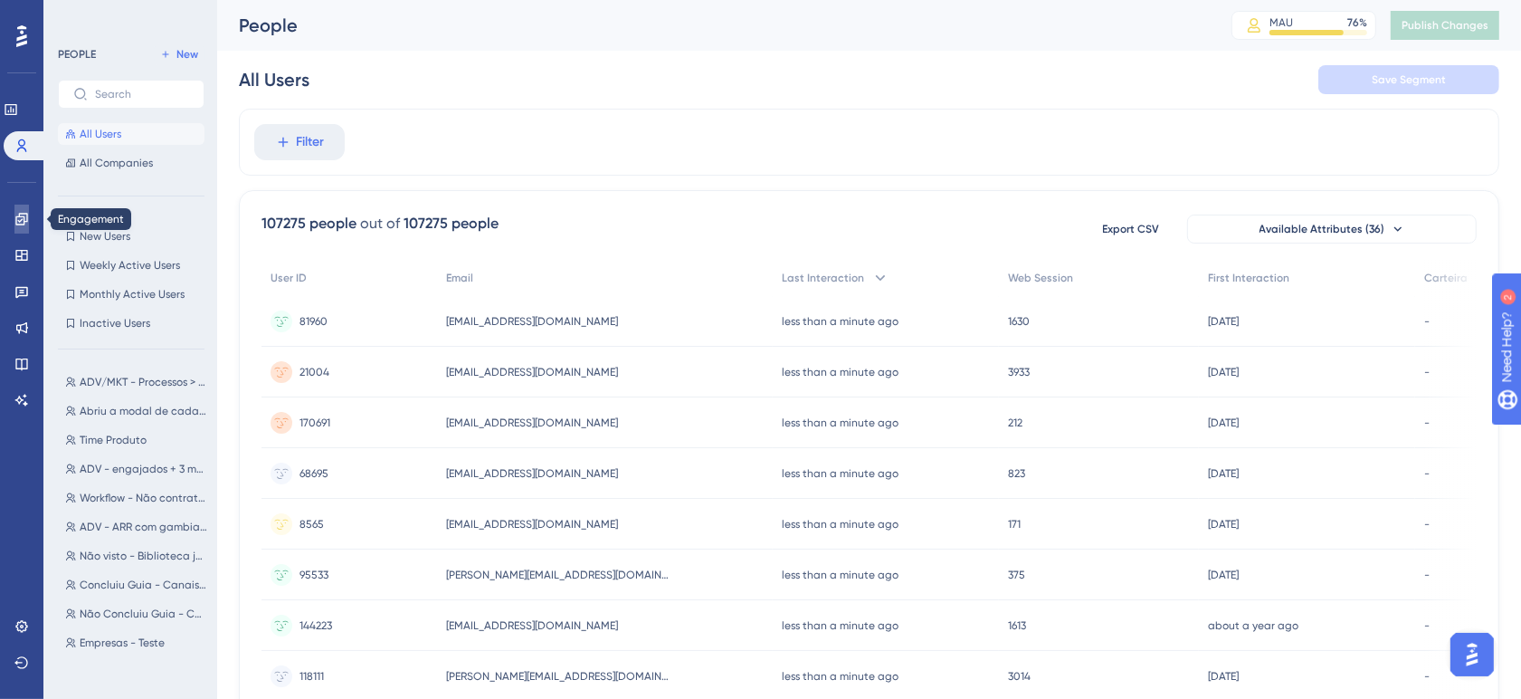
click at [29, 217] on link at bounding box center [21, 219] width 14 height 29
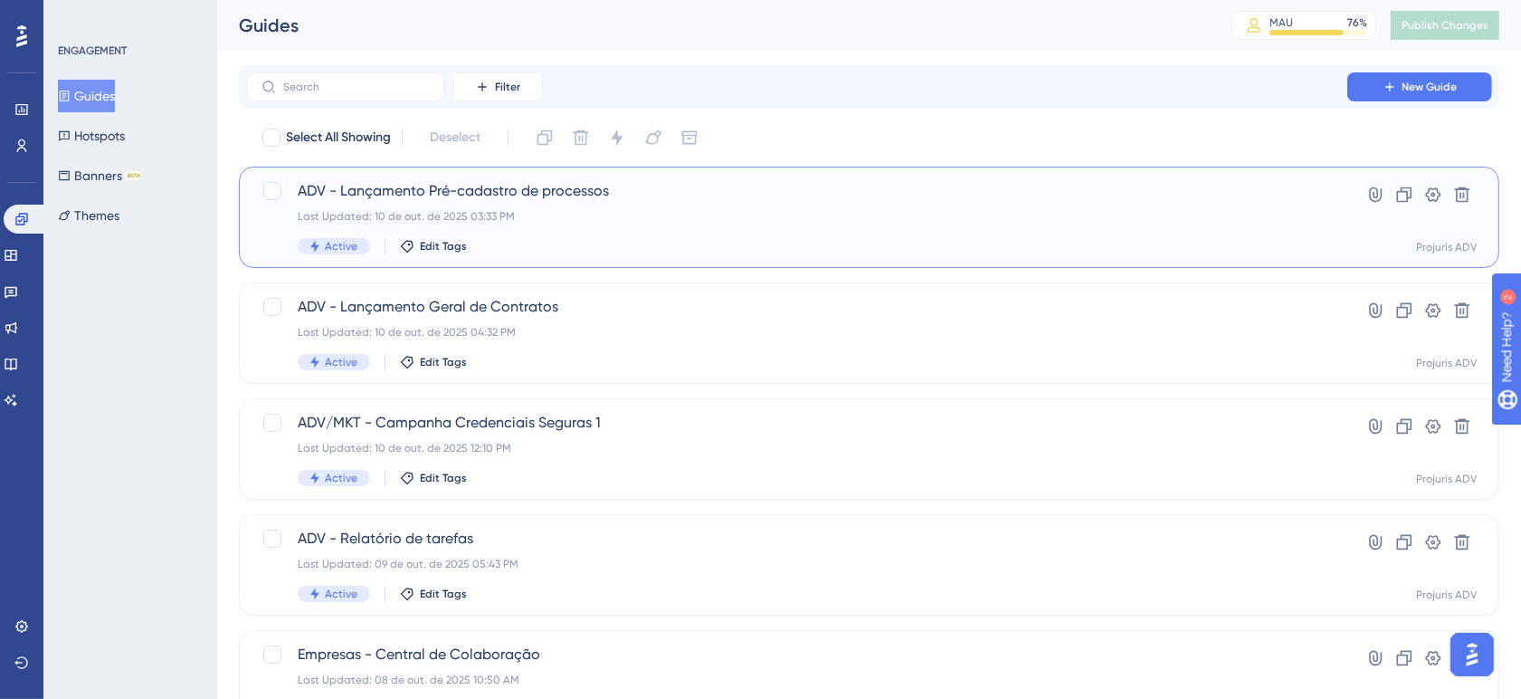
click at [807, 220] on div "Last Updated: 10 de out. de 2025 03:33 PM" at bounding box center [797, 216] width 998 height 14
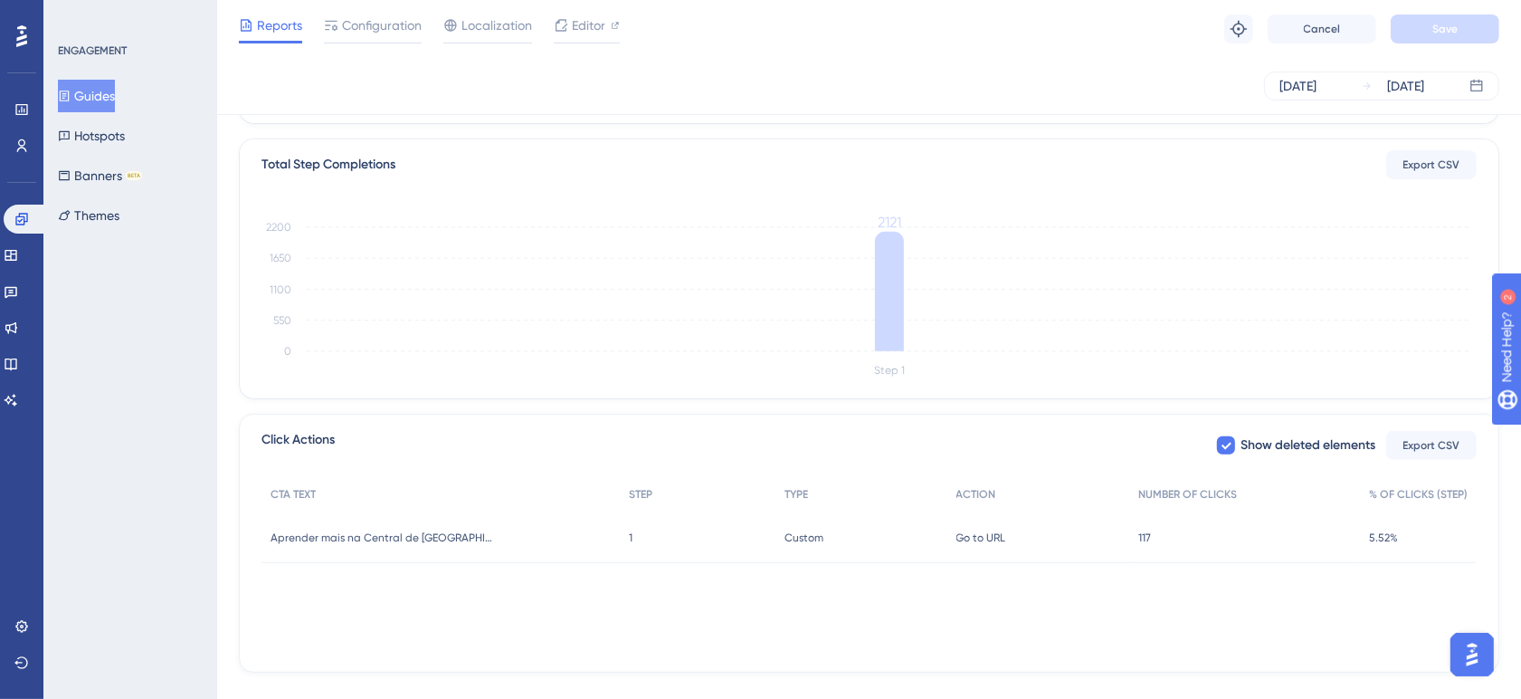
scroll to position [448, 0]
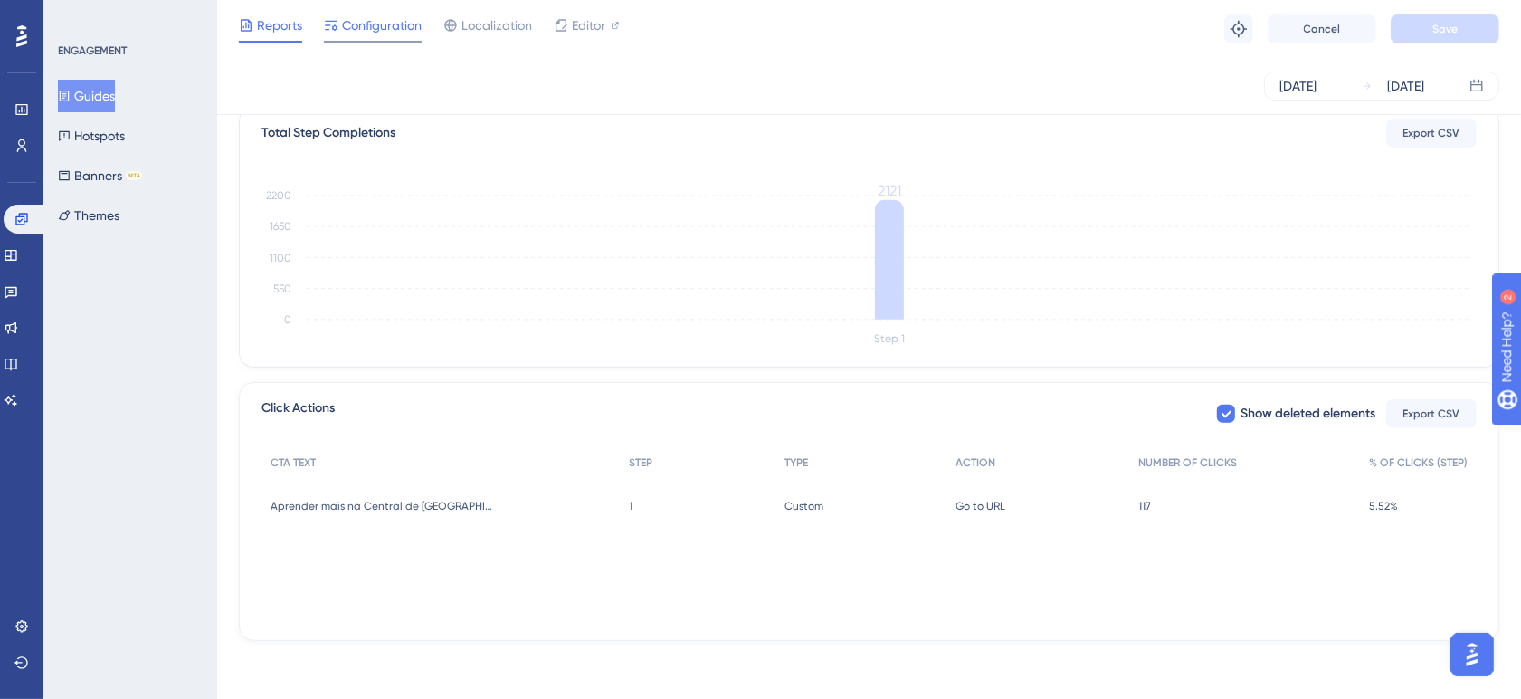
click at [390, 32] on span "Configuration" at bounding box center [382, 25] width 80 height 22
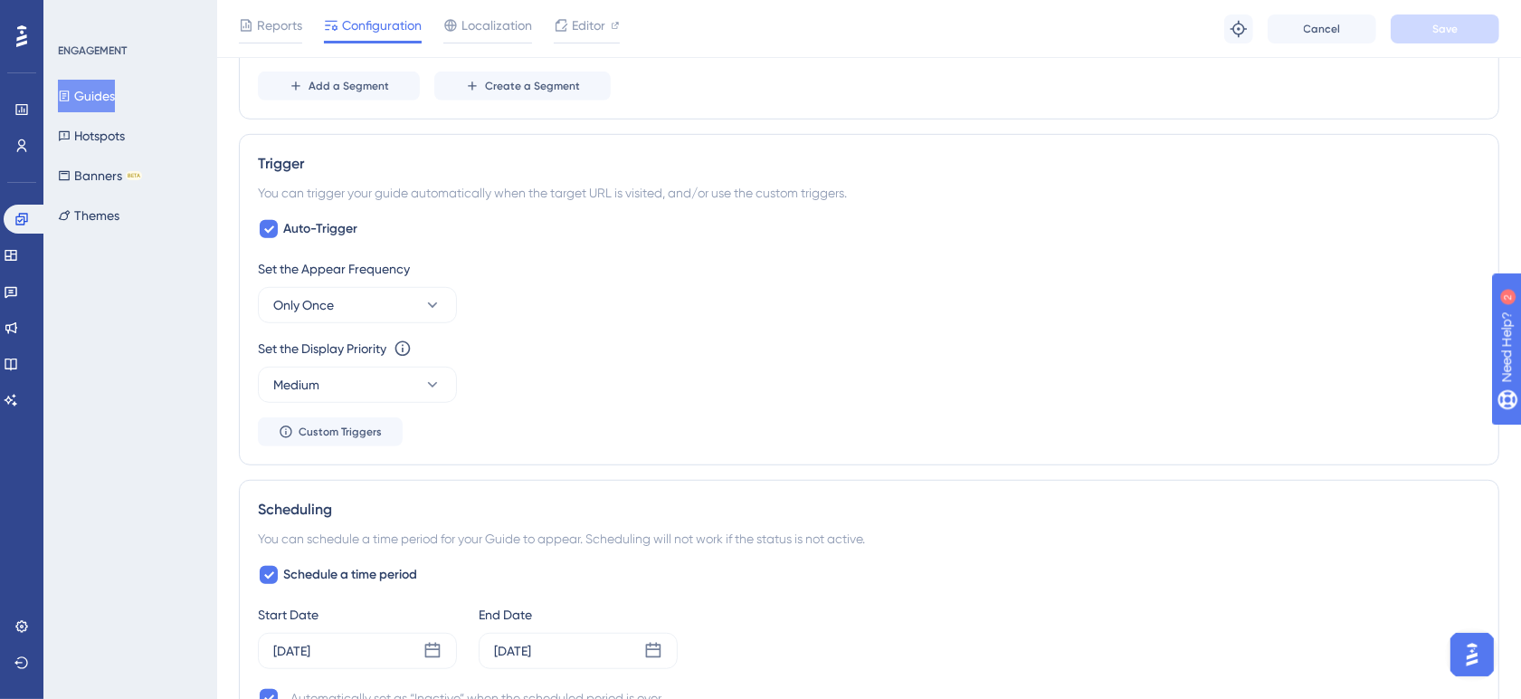
scroll to position [980, 0]
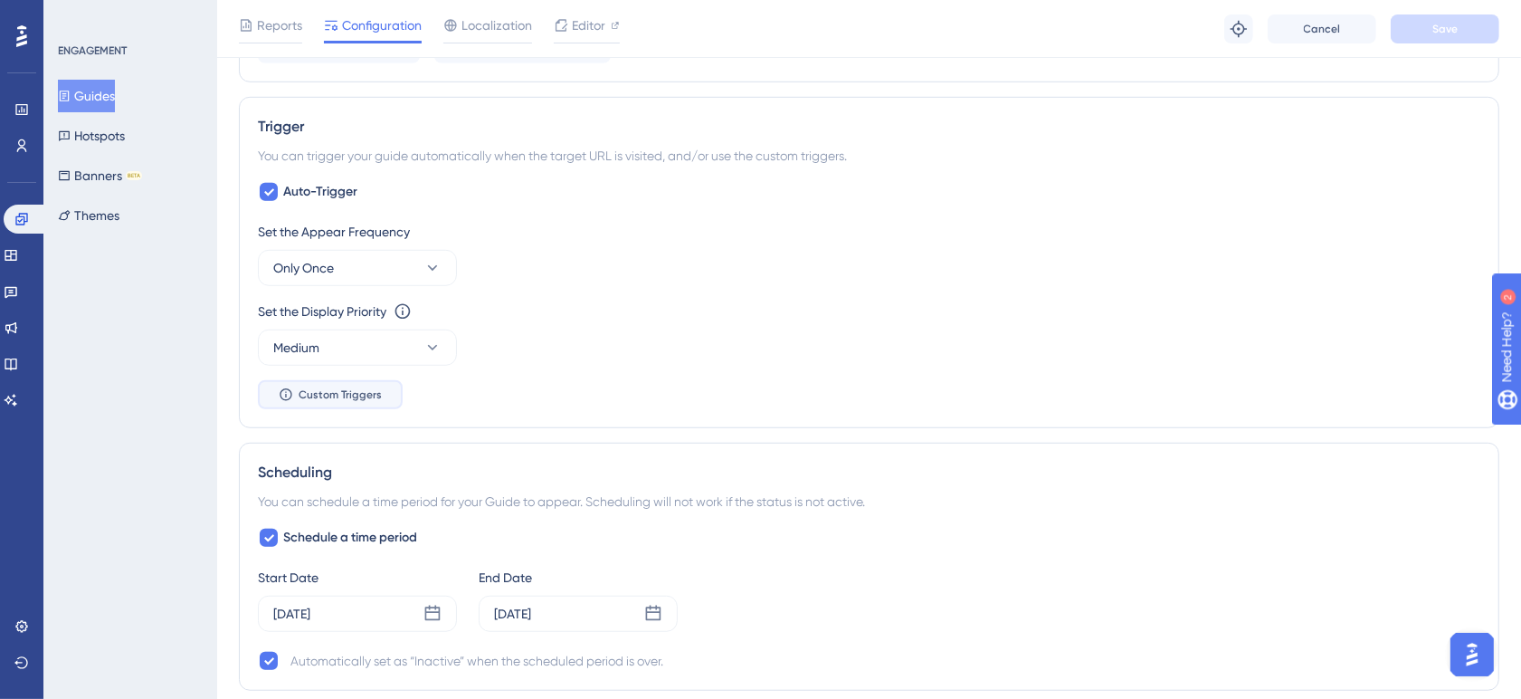
click at [332, 395] on span "Custom Triggers" at bounding box center [340, 394] width 83 height 14
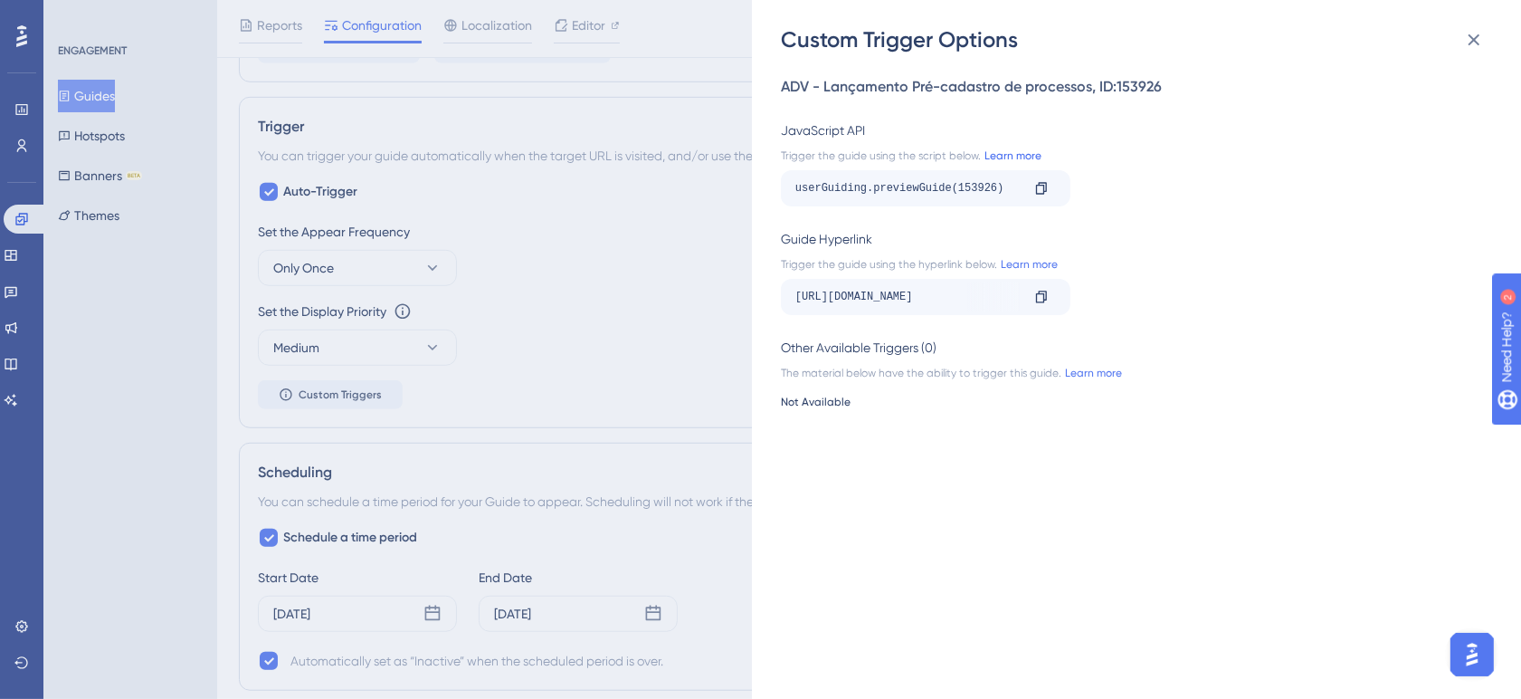
click at [996, 156] on link "Learn more" at bounding box center [1011, 155] width 61 height 14
